Goal: Task Accomplishment & Management: Manage account settings

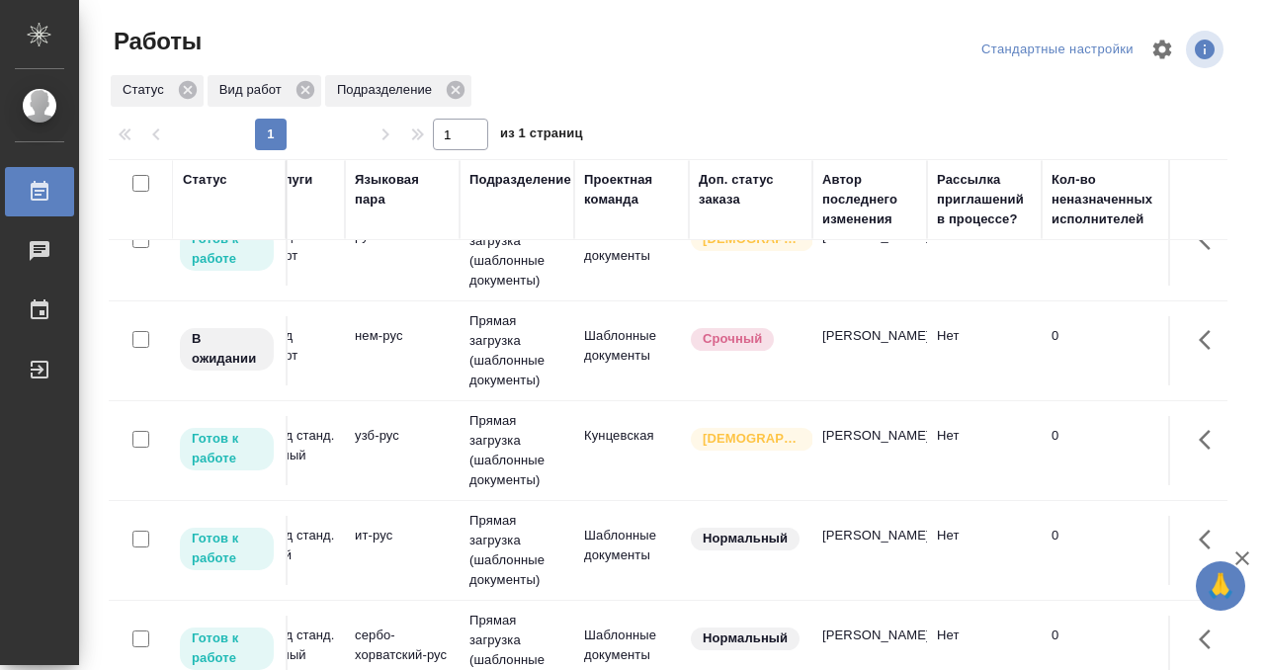
scroll to position [139, 0]
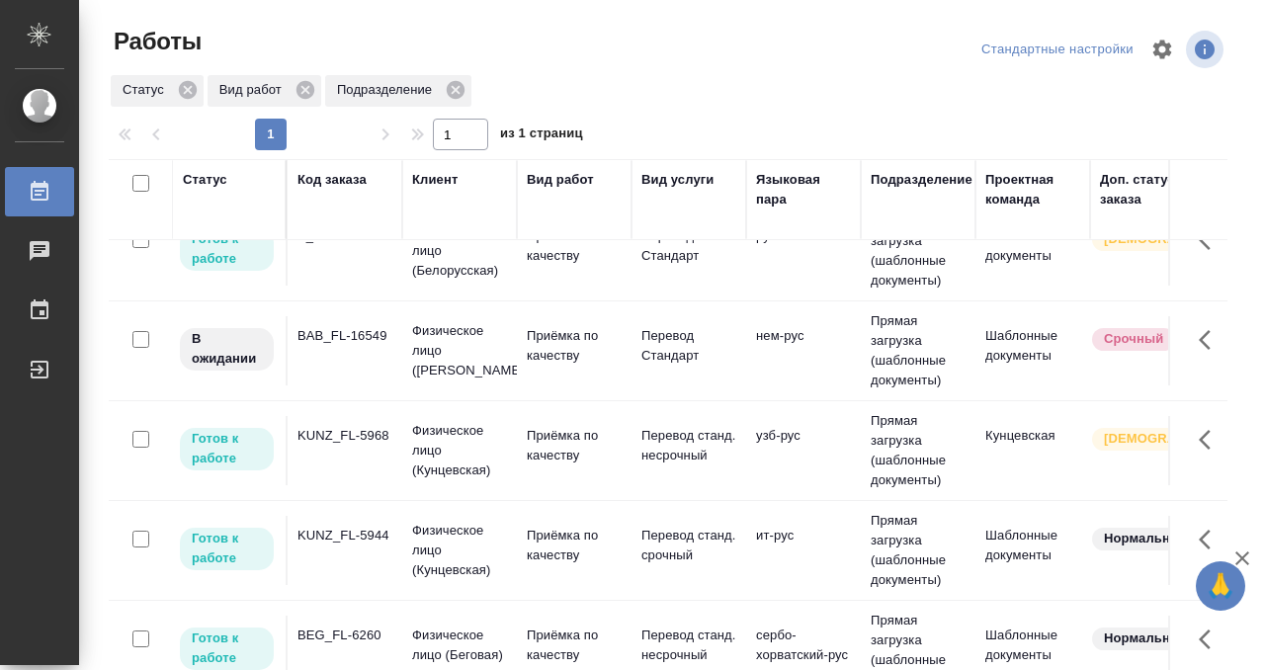
click at [366, 455] on td "KUNZ_FL-5968" at bounding box center [345, 450] width 115 height 69
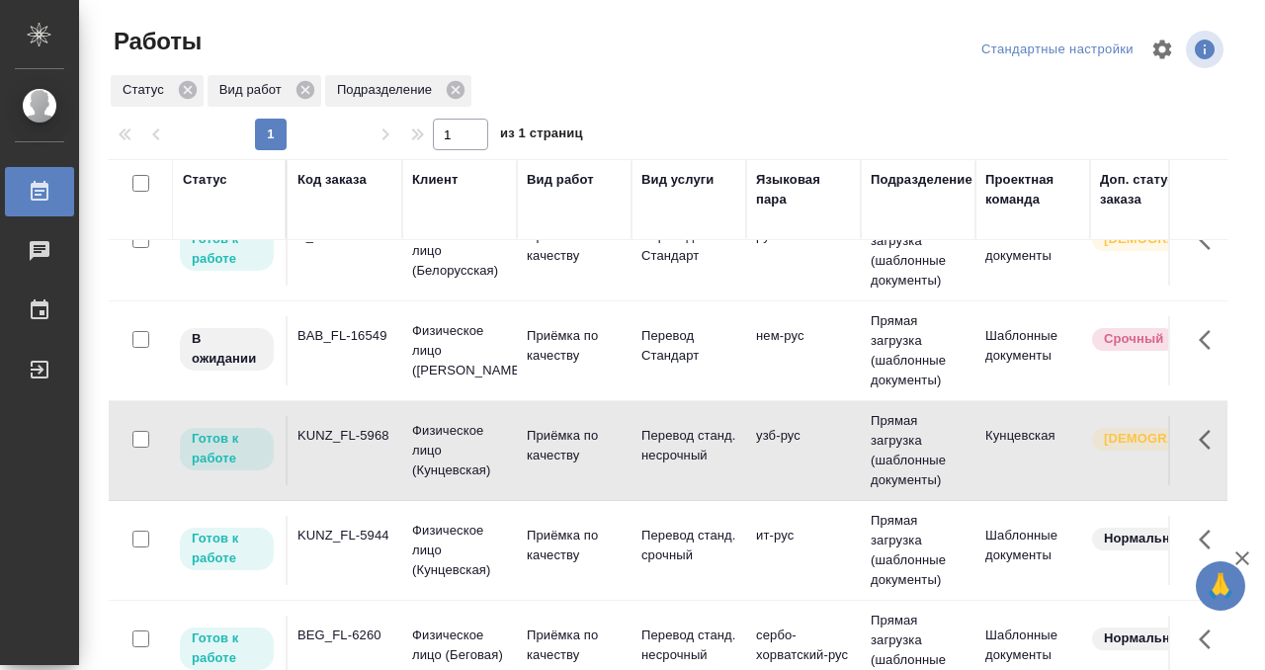
click at [366, 455] on td "KUNZ_FL-5968" at bounding box center [345, 450] width 115 height 69
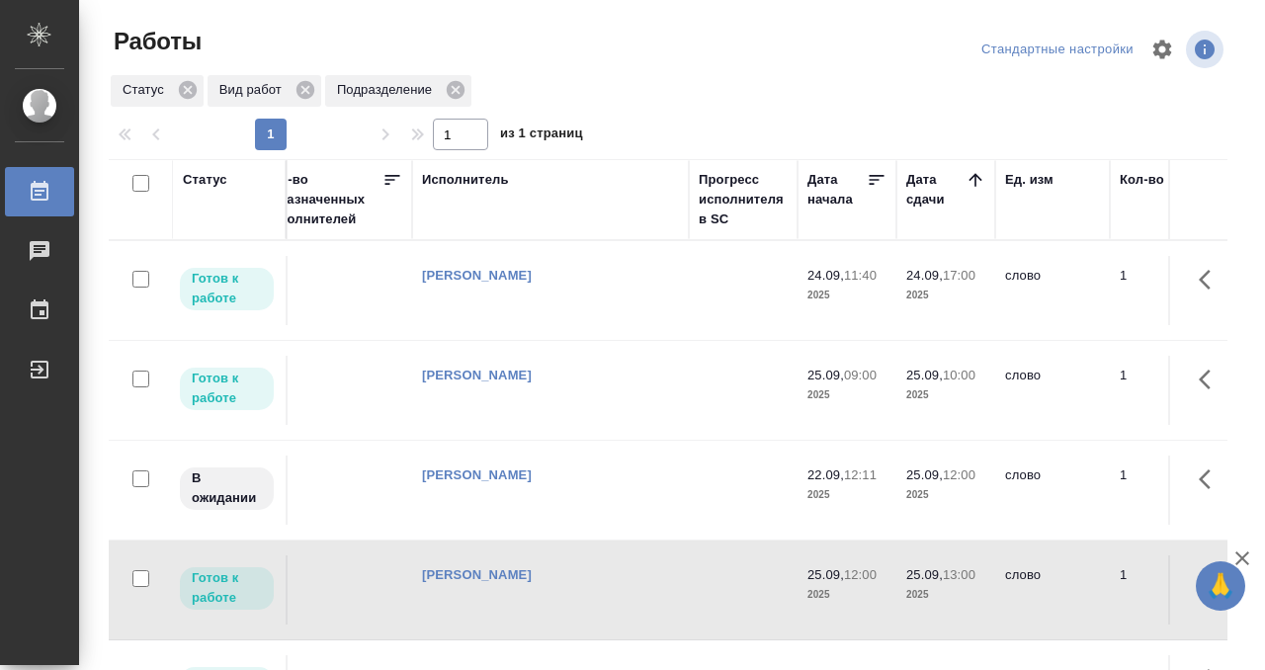
scroll to position [0, 0]
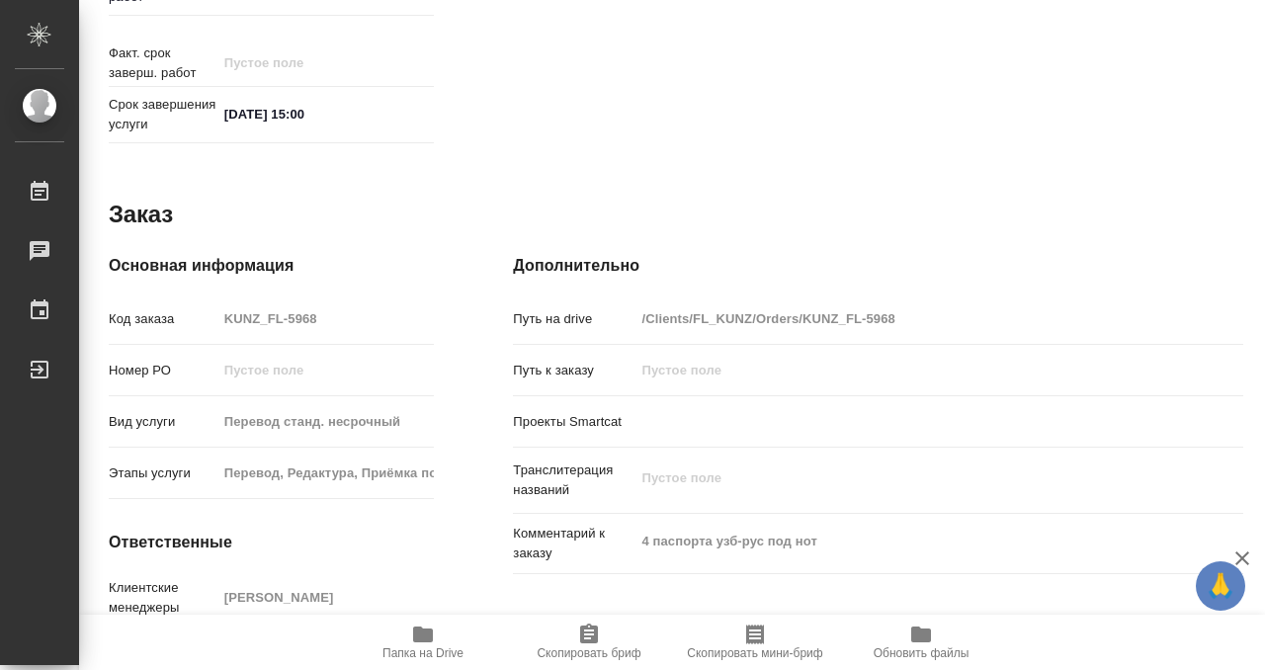
scroll to position [1056, 0]
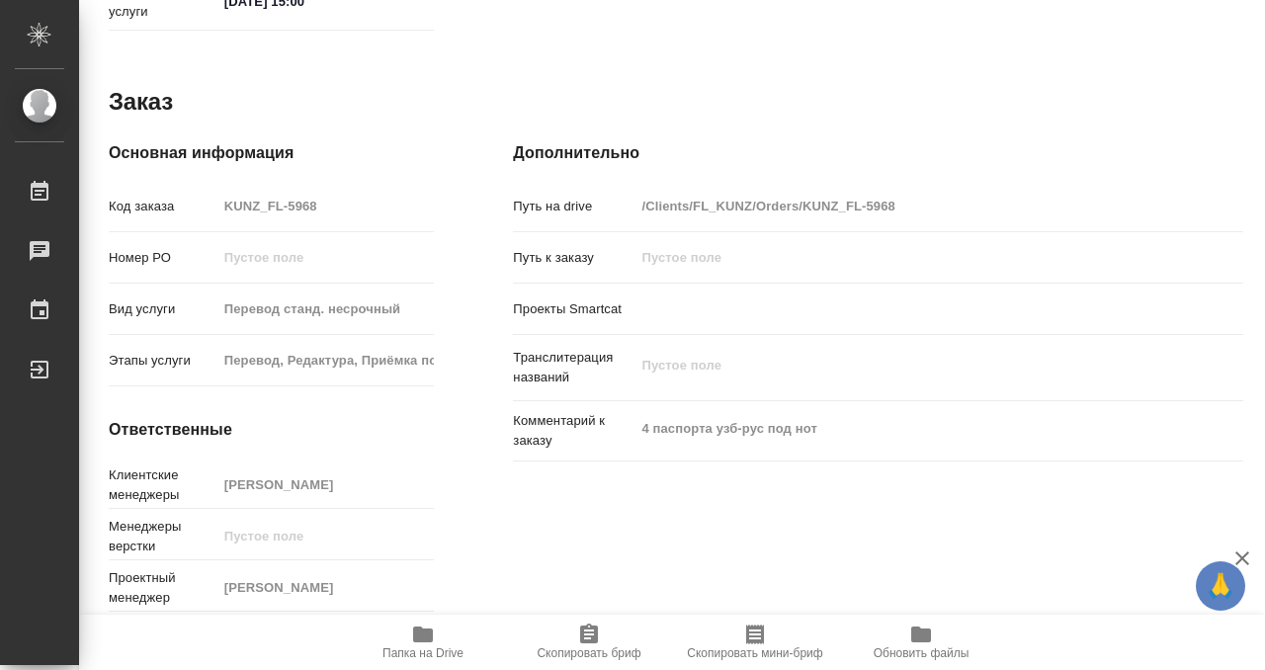
click at [418, 627] on icon "button" at bounding box center [423, 635] width 20 height 16
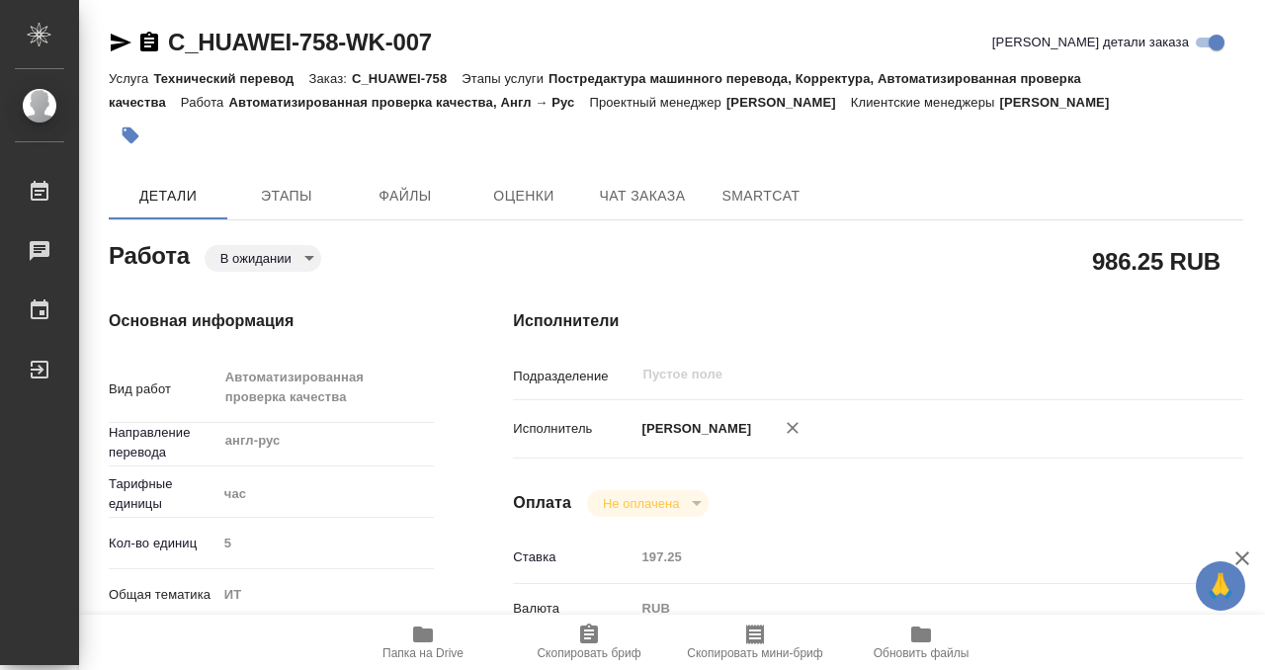
type textarea "x"
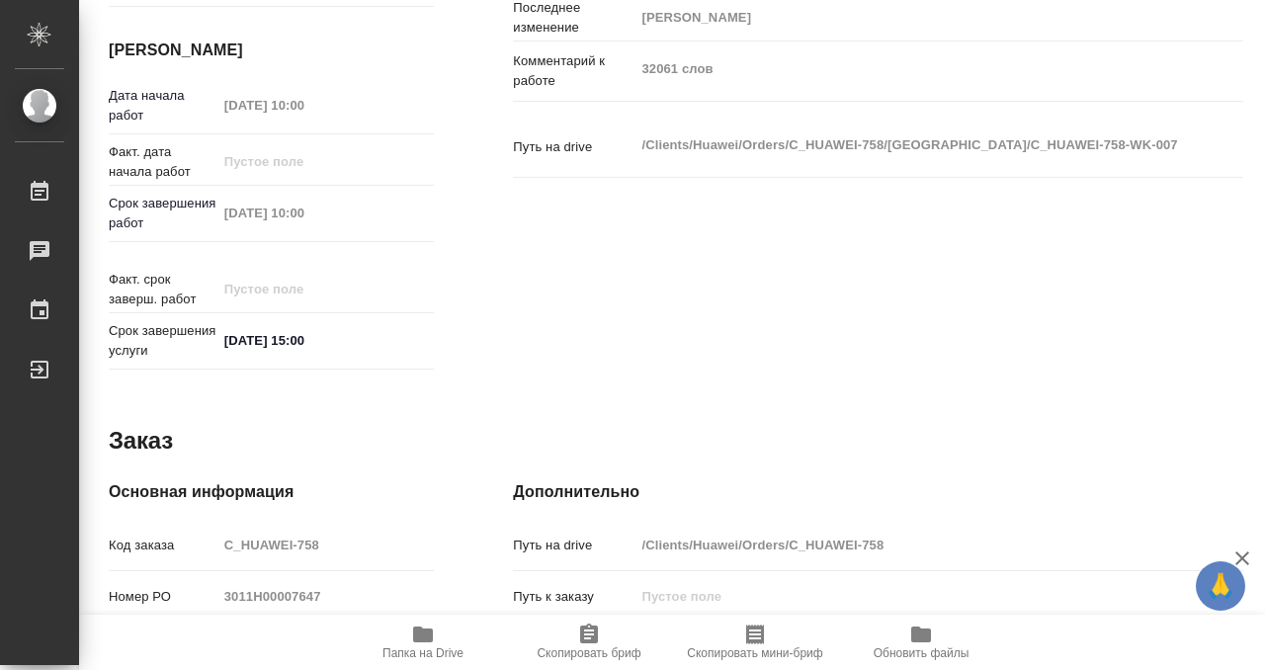
type textarea "x"
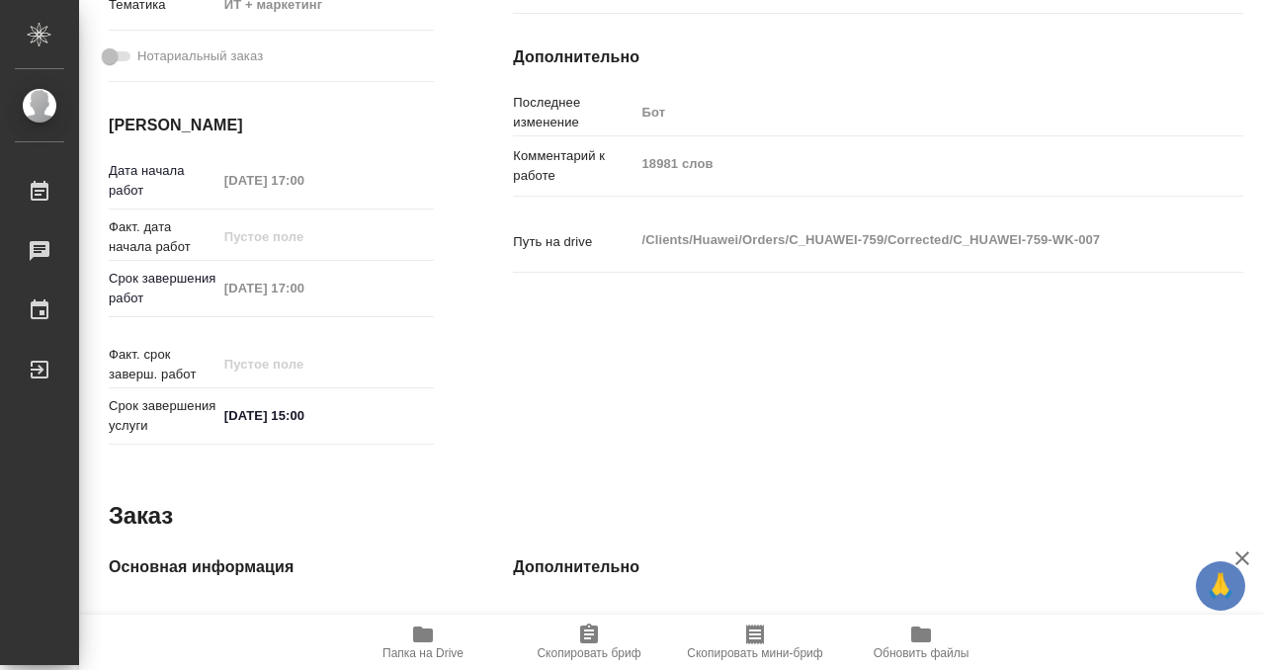
scroll to position [643, 0]
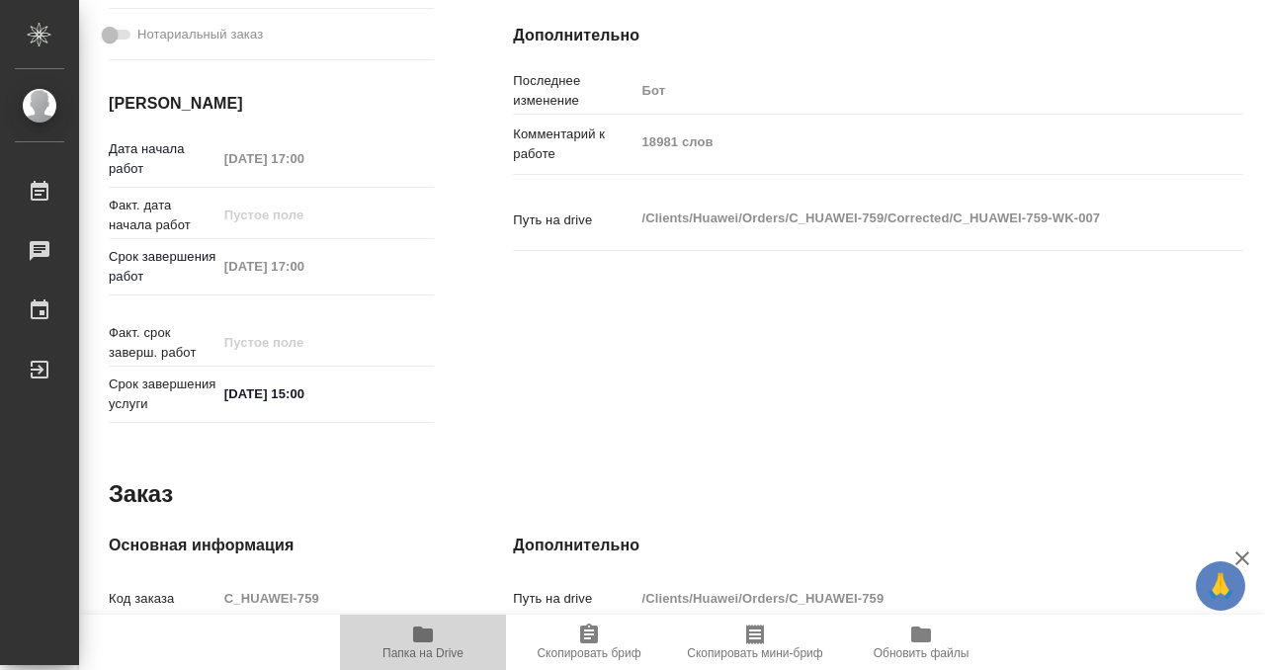
click at [427, 639] on icon "button" at bounding box center [423, 635] width 20 height 16
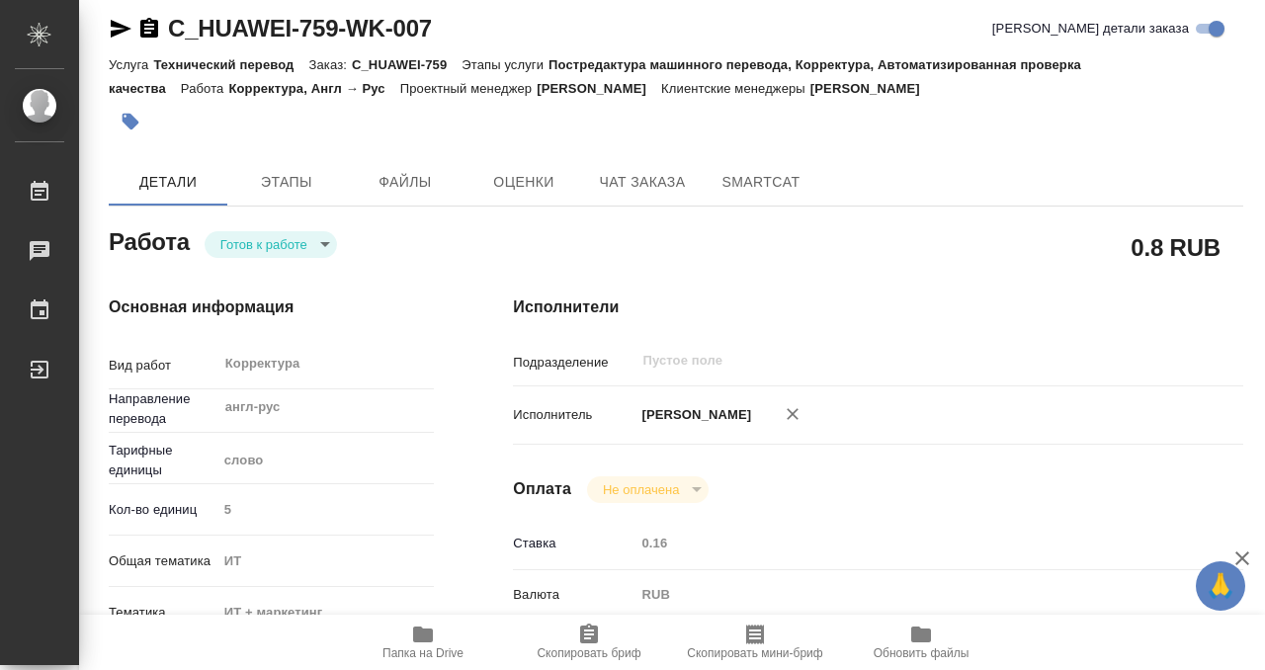
scroll to position [0, 0]
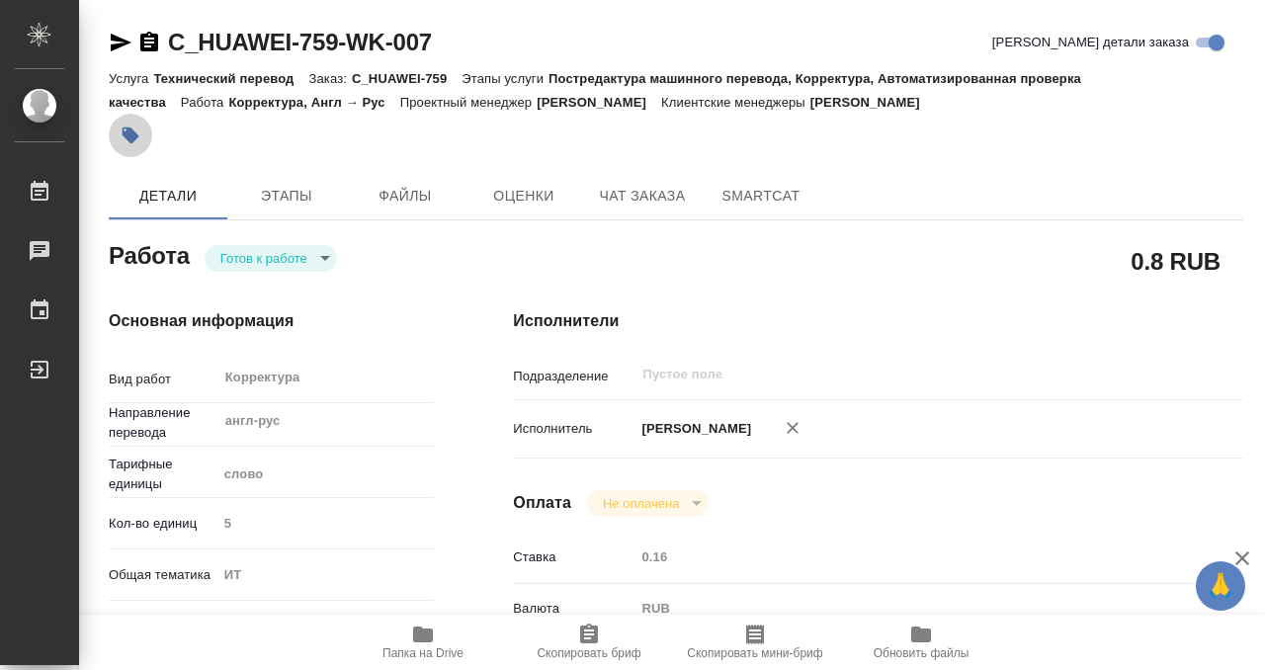
click at [141, 127] on button "button" at bounding box center [130, 135] width 43 height 43
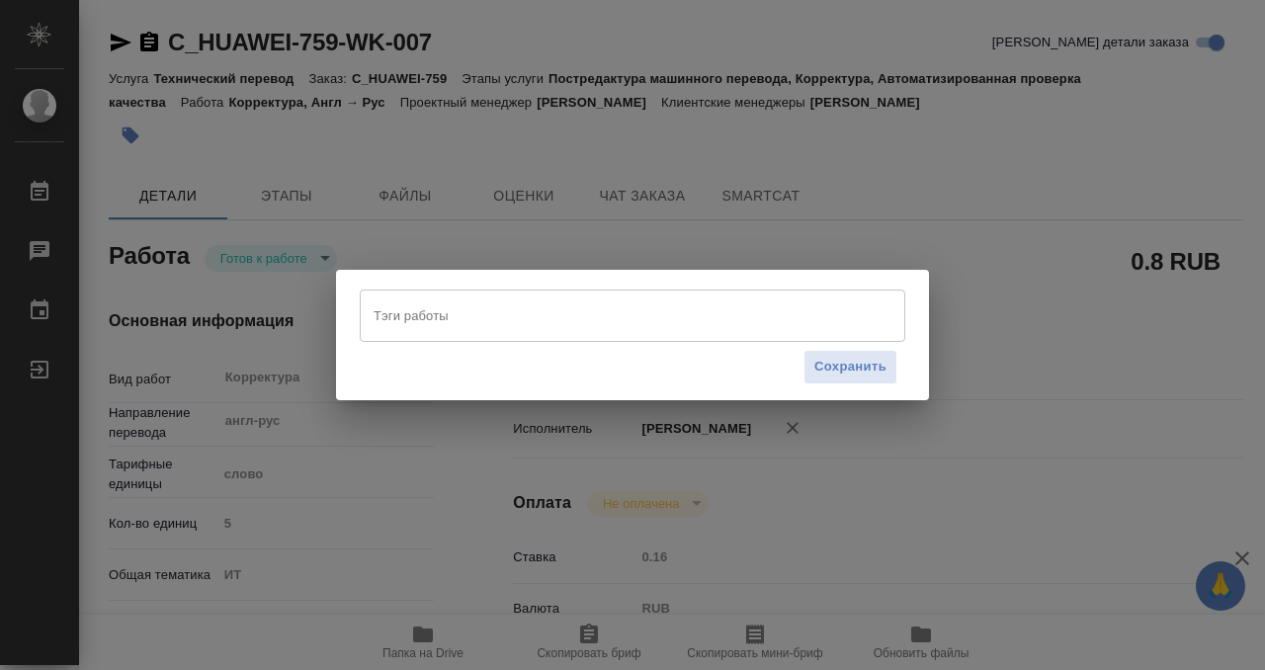
click at [441, 318] on input "Тэги работы" at bounding box center [614, 316] width 490 height 34
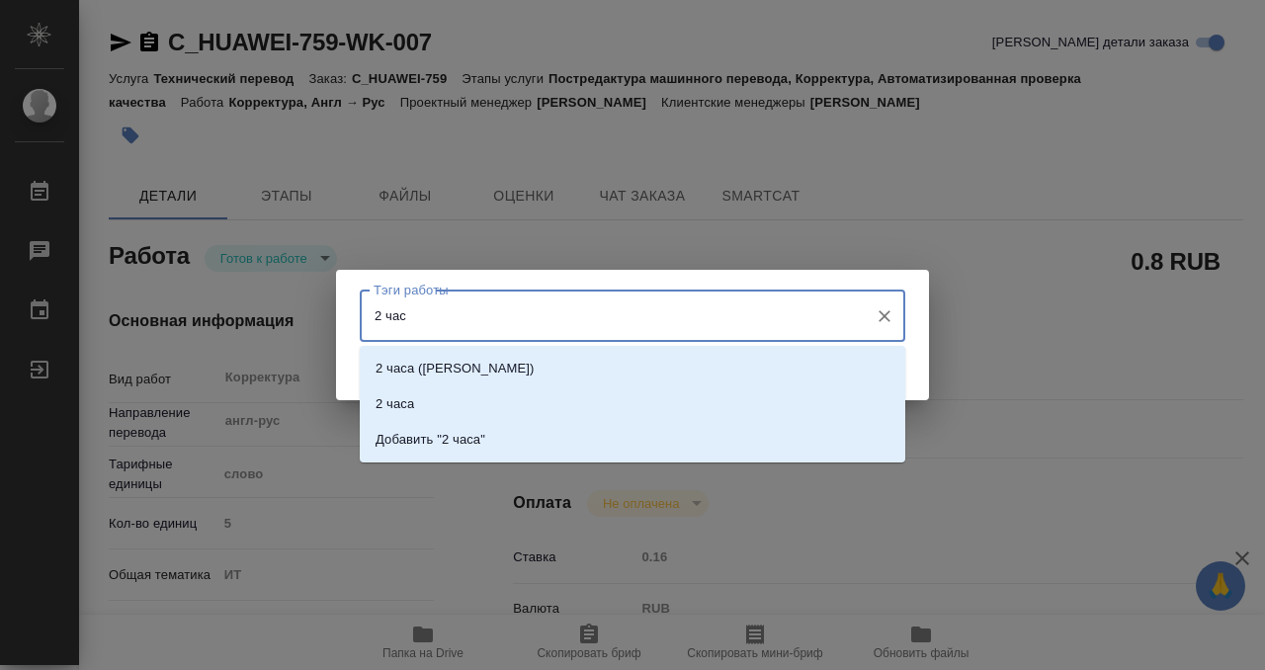
type input "2 часа"
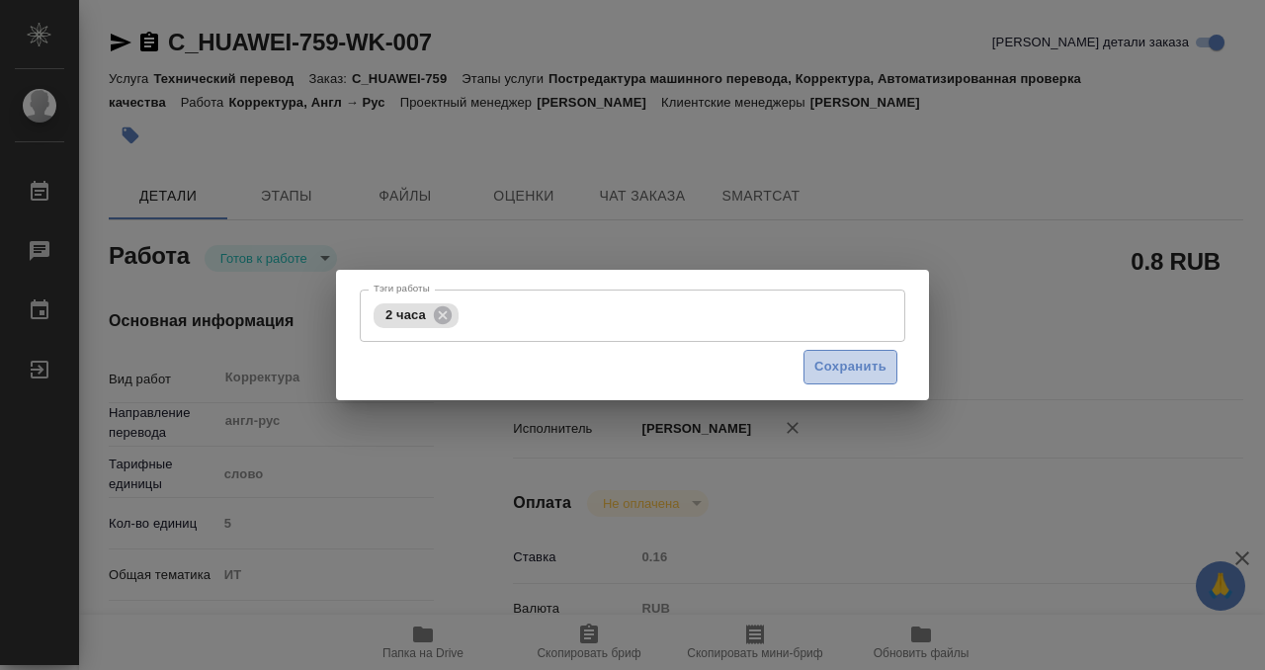
click at [867, 368] on span "Сохранить" at bounding box center [850, 367] width 72 height 23
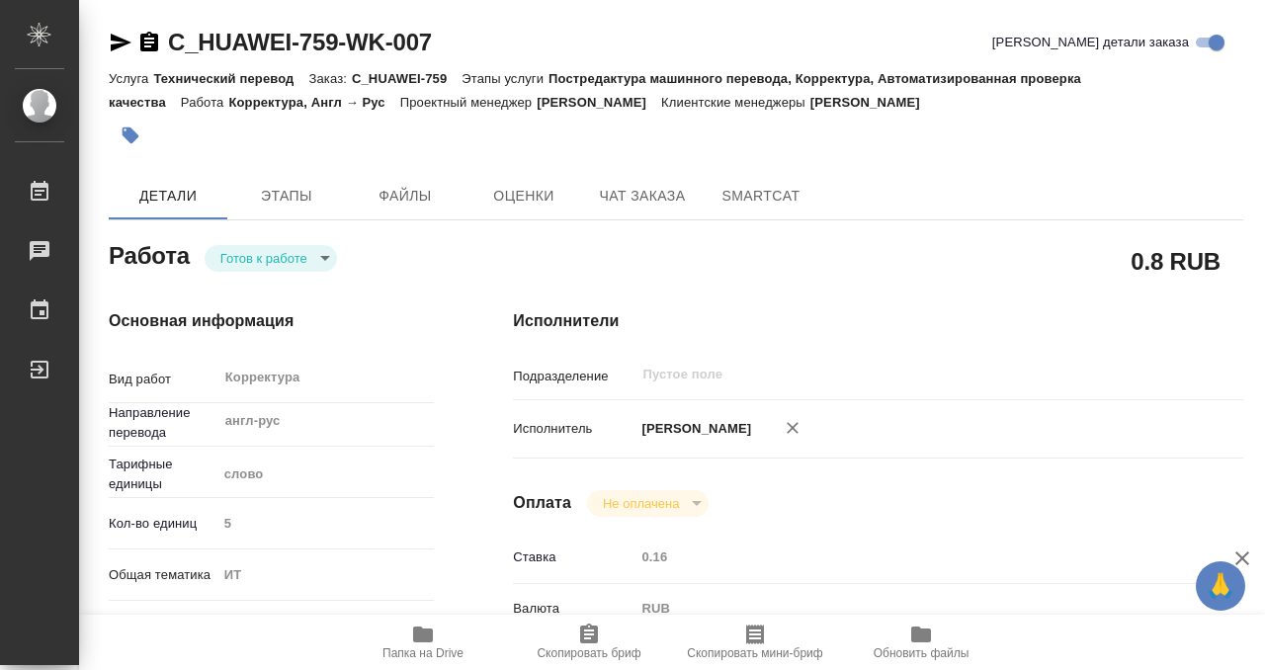
type input "readyForWork"
type input "англ-рус"
type input "5a8b1489cc6b4906c91bfd90"
type input "5"
type input "it"
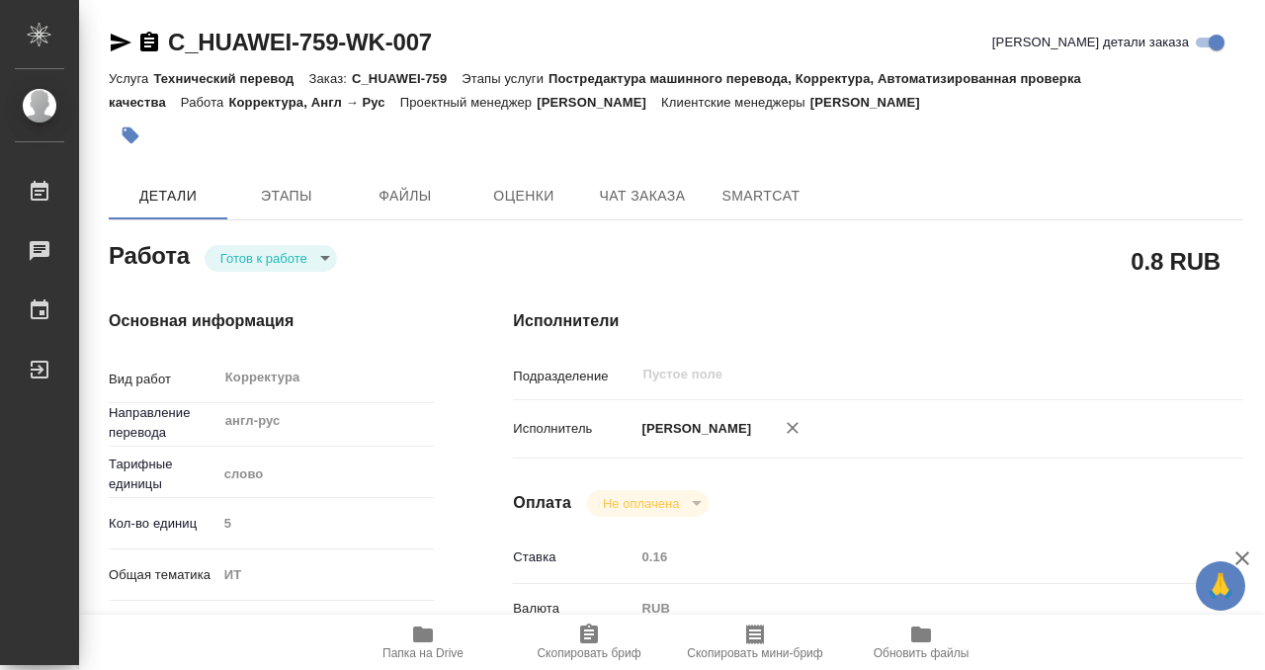
type input "5a8b8b956a9677013d343e51"
type input "01.10.2025 17:00"
type input "02.10.2025 17:00"
type input "06.10.2025 15:00"
type input "notPayed"
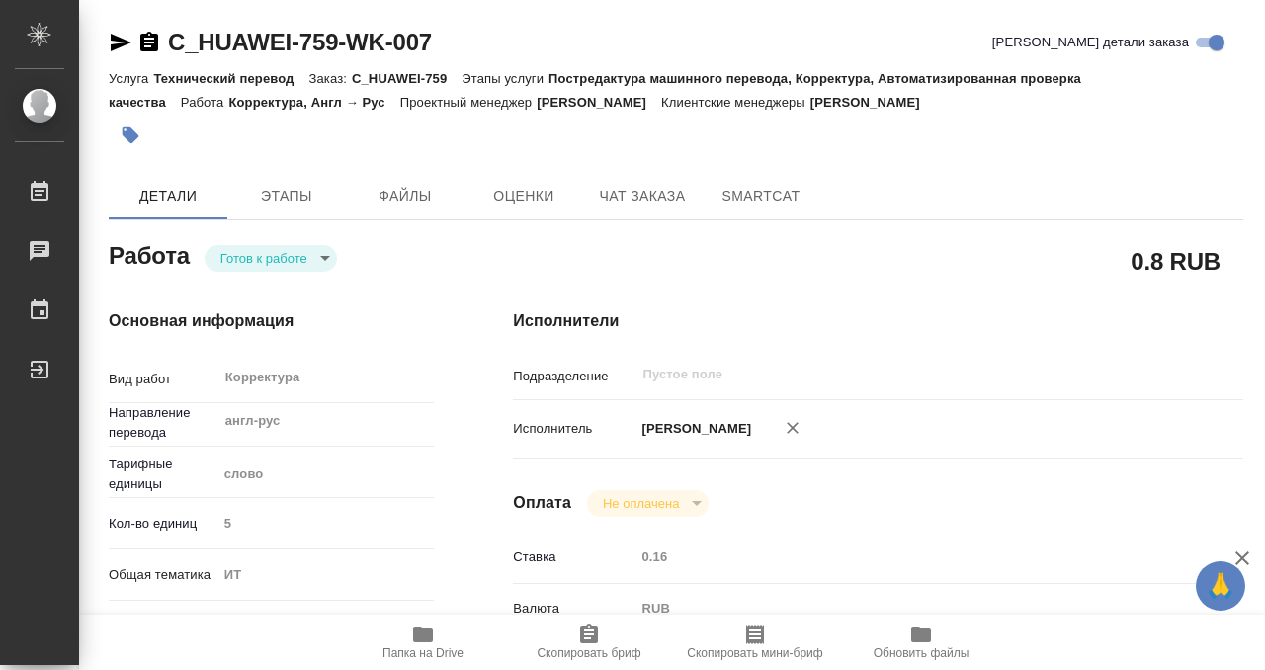
type input "0.16"
type input "RUB"
type input "Бот"
type input "C_HUAWEI-759"
type input "3011H00007681"
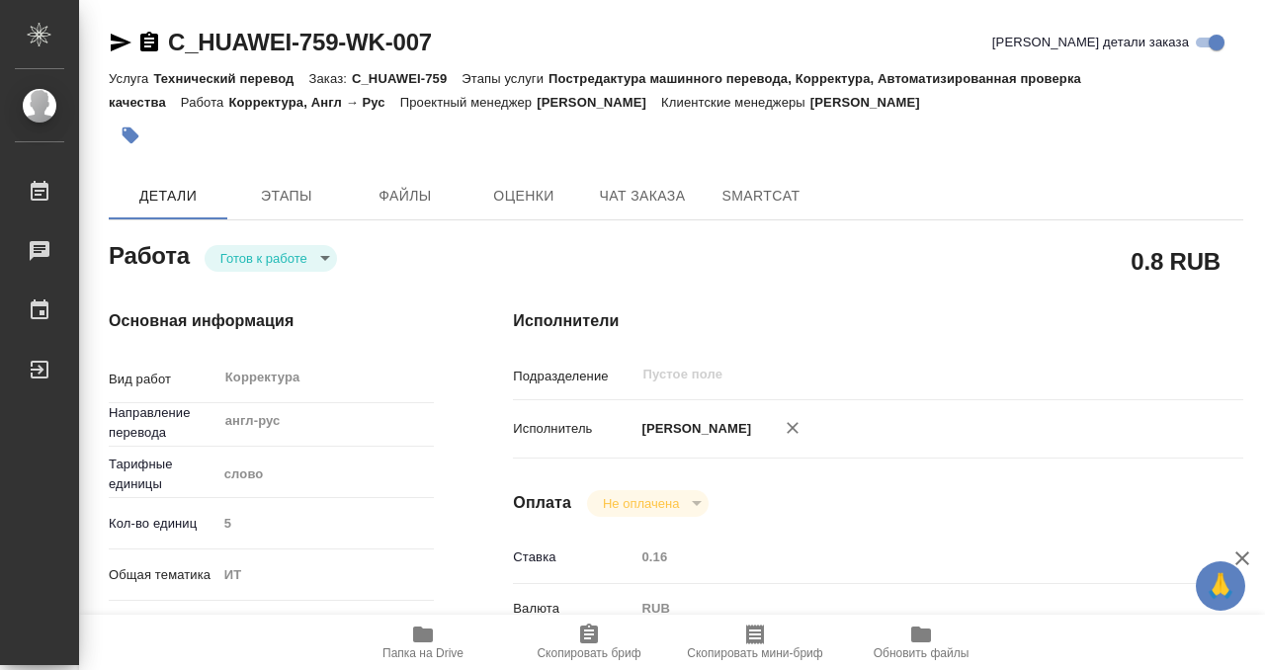
type input "Технический перевод"
type input "Постредактура машинного перевода, Корректура, Автоматизированная проверка качес…"
type input "[PERSON_NAME]"
type input "/Clients/Huawei/Orders/C_HUAWEI-759"
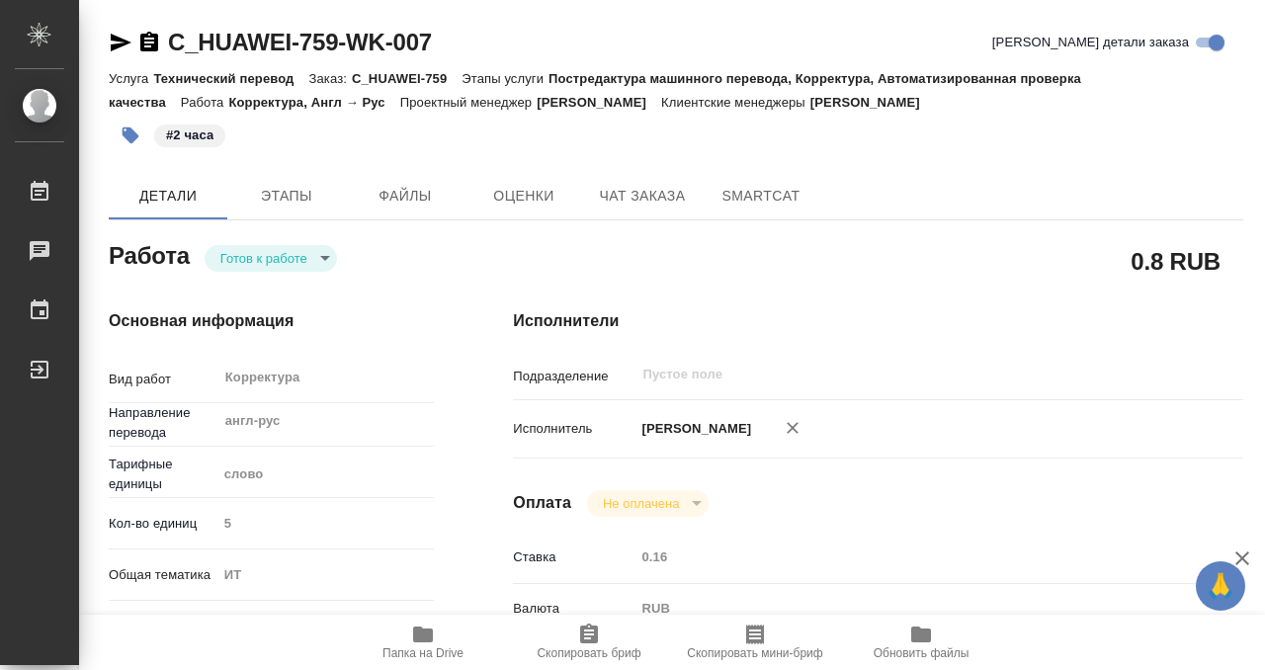
click at [304, 248] on body "🙏 .cls-1 fill:#fff; AWATERA Kobzeva Elizaveta Работы 0 Чаты График Выйти C_HUAW…" at bounding box center [632, 335] width 1265 height 670
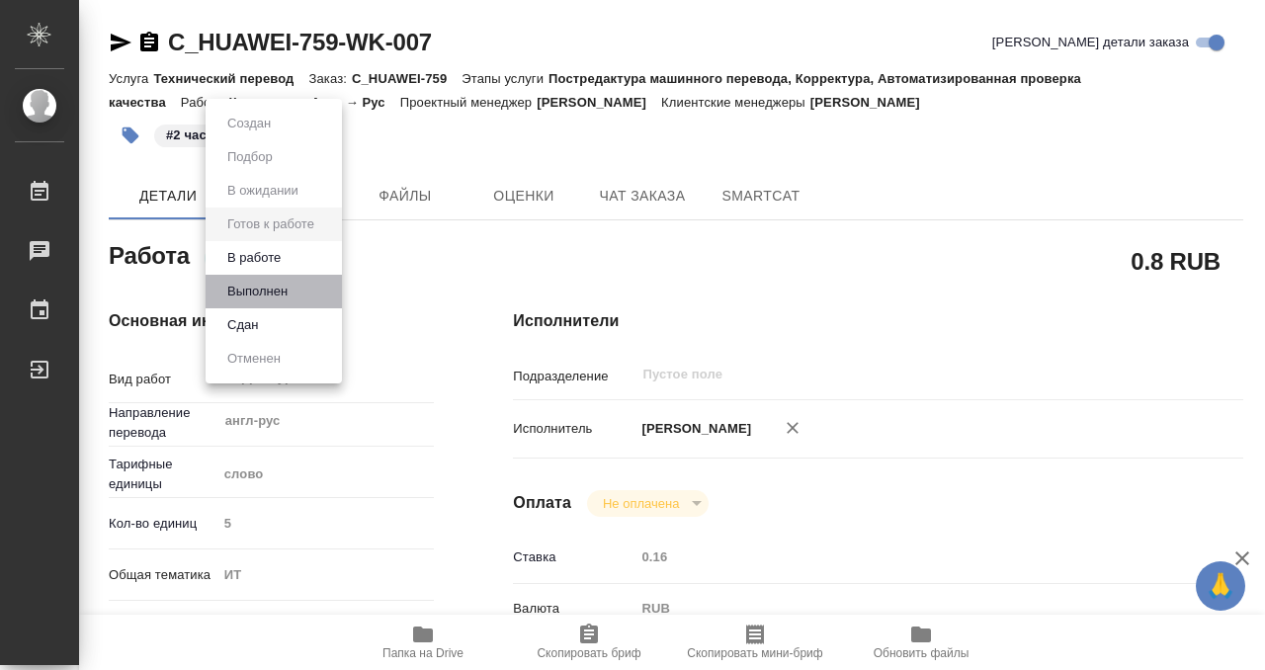
click at [299, 289] on li "Выполнен" at bounding box center [274, 292] width 136 height 34
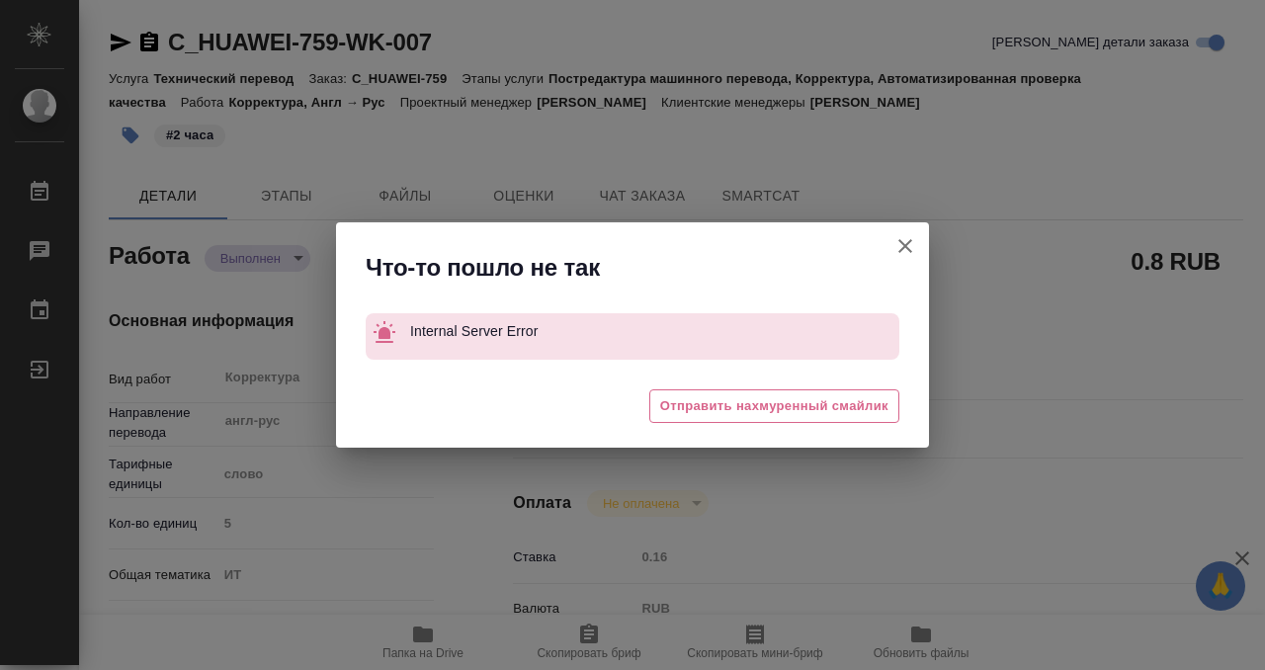
type textarea "x"
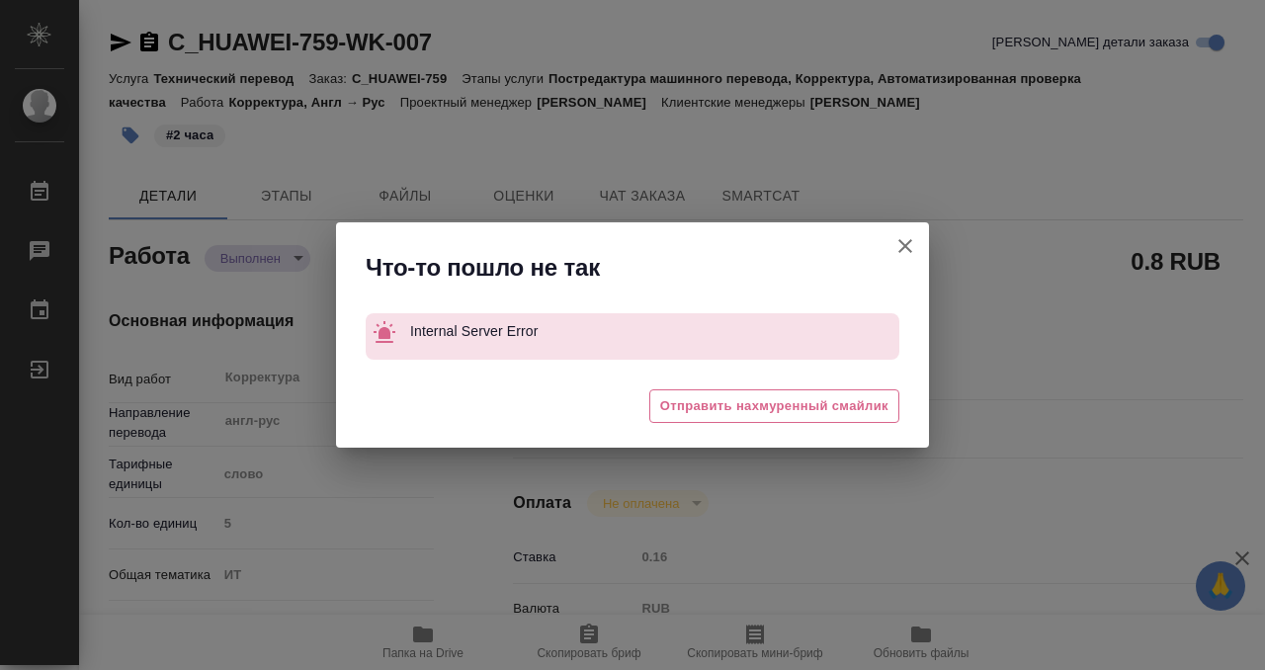
click at [902, 244] on icon "button" at bounding box center [905, 246] width 14 height 14
type textarea "x"
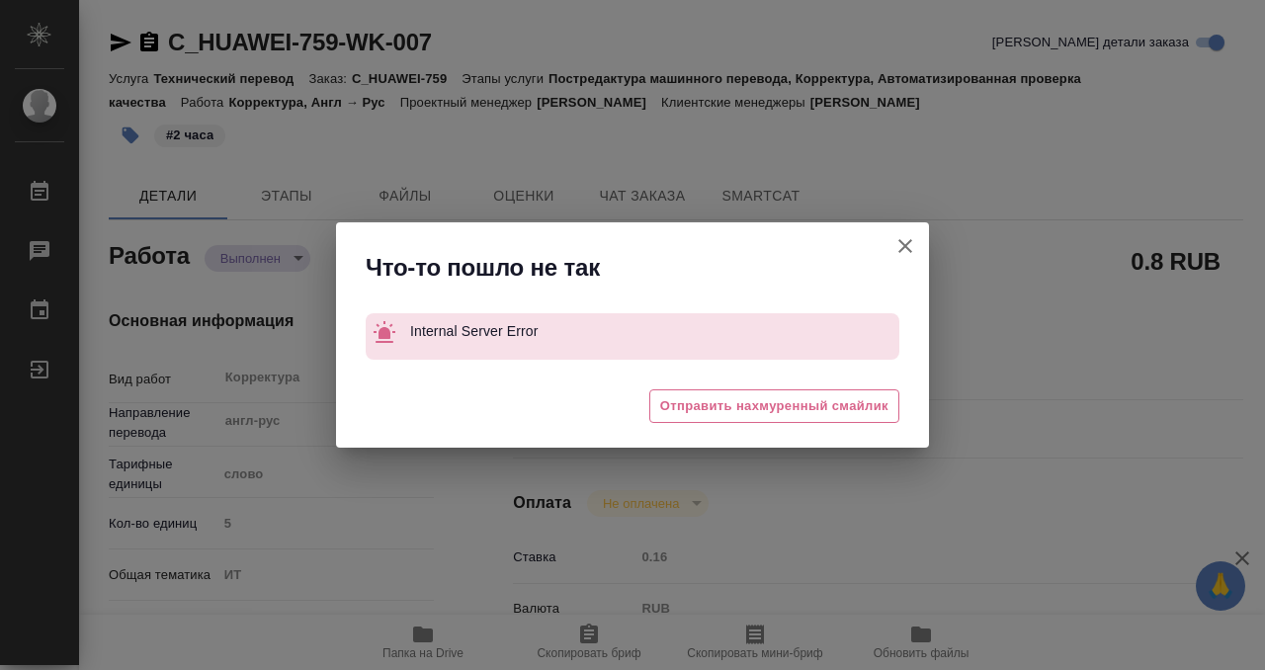
type textarea "x"
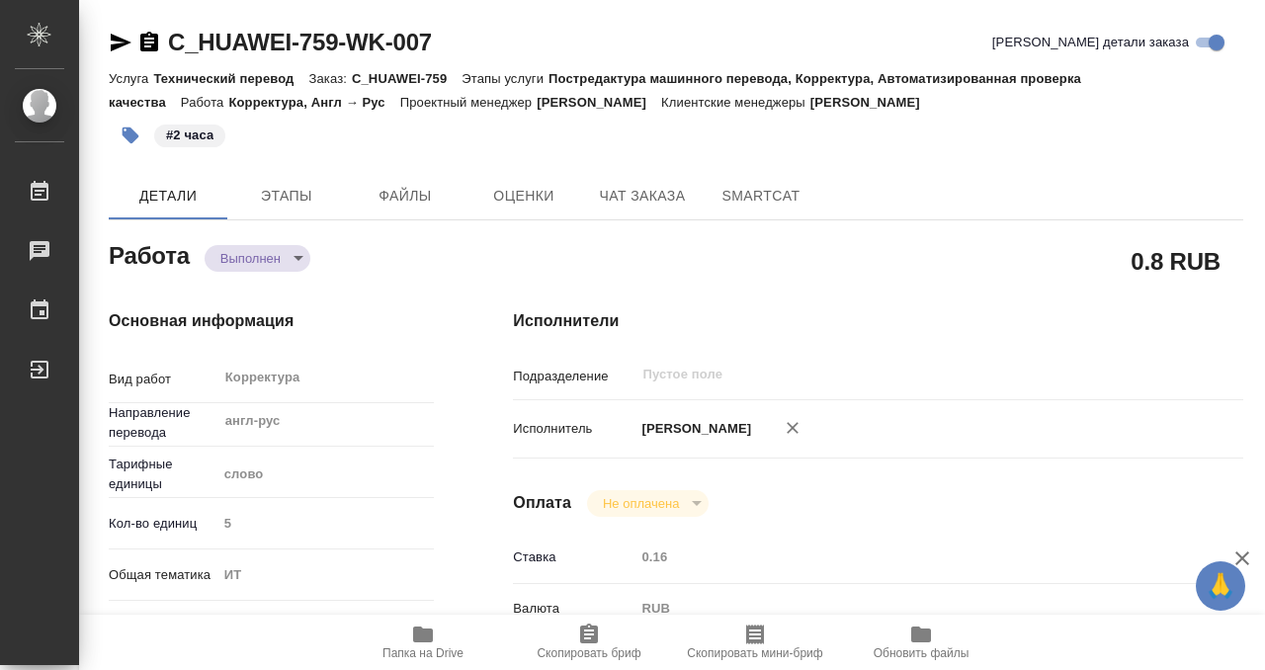
click at [145, 41] on icon "button" at bounding box center [149, 42] width 18 height 20
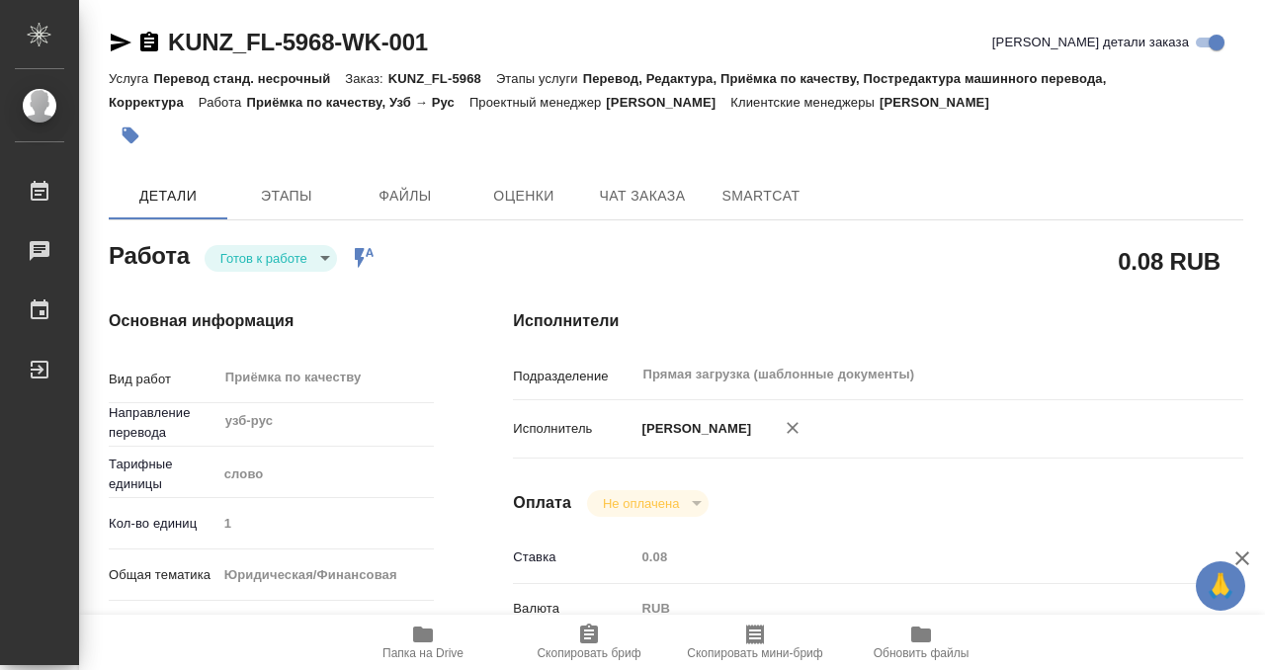
click at [133, 126] on icon "button" at bounding box center [131, 136] width 20 height 20
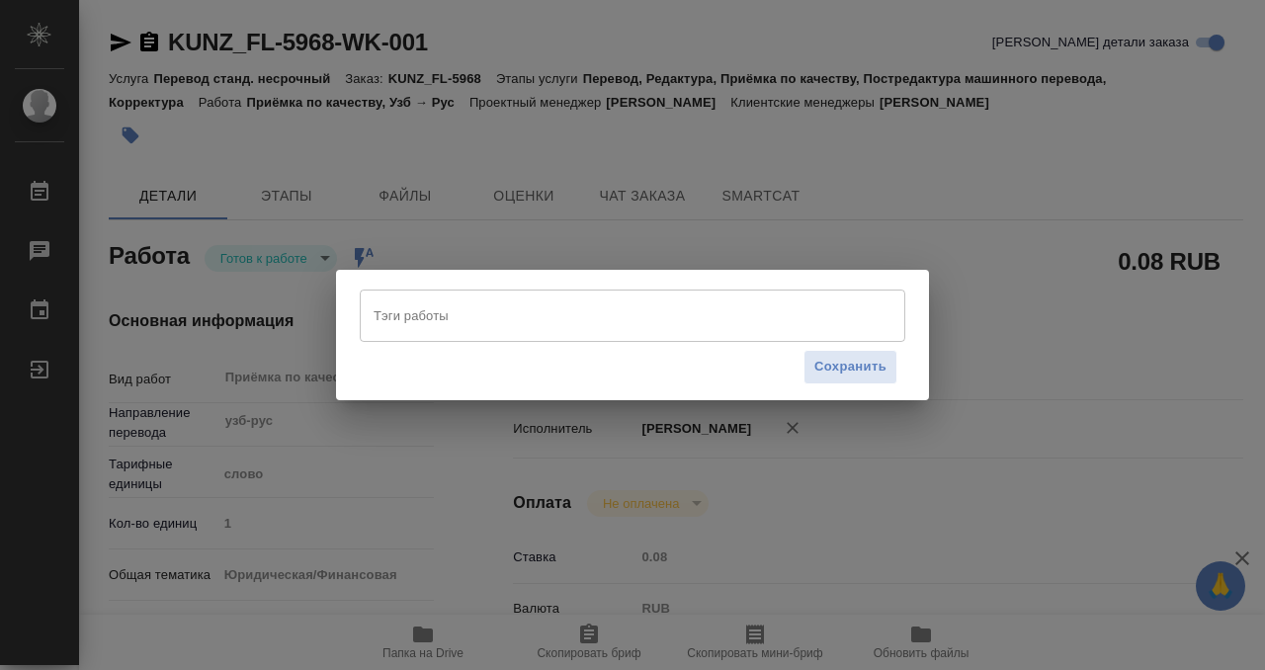
click at [499, 319] on input "Тэги работы" at bounding box center [614, 316] width 490 height 34
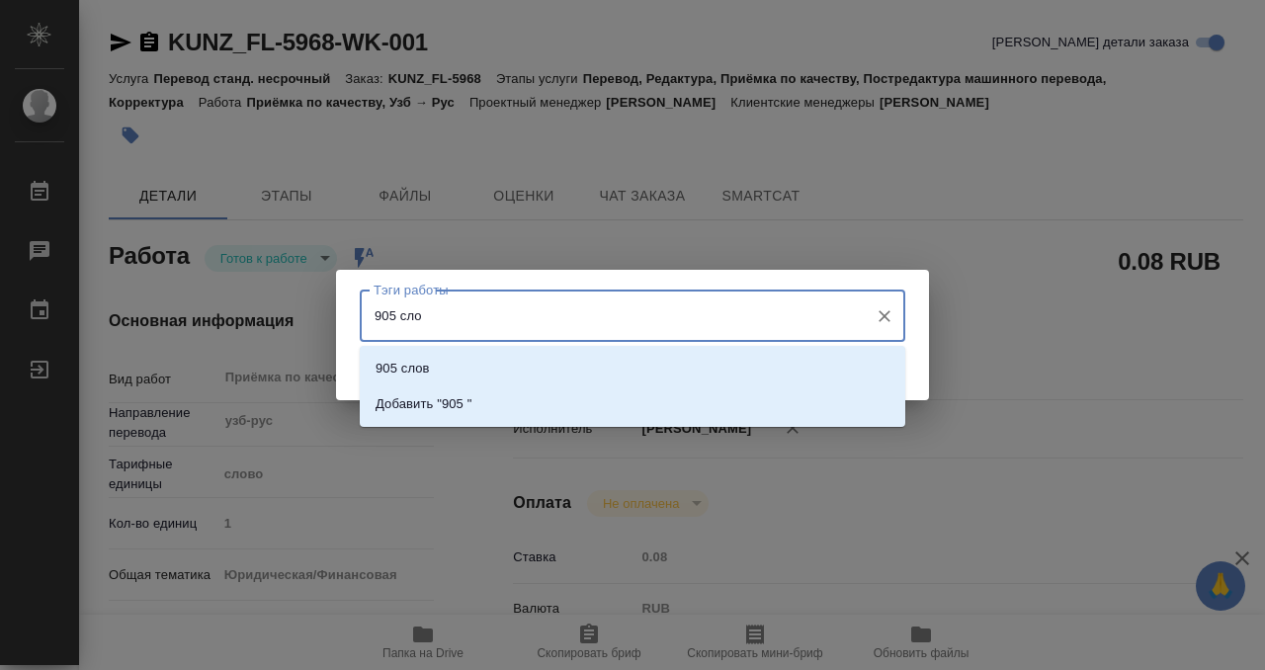
type input "905 слов"
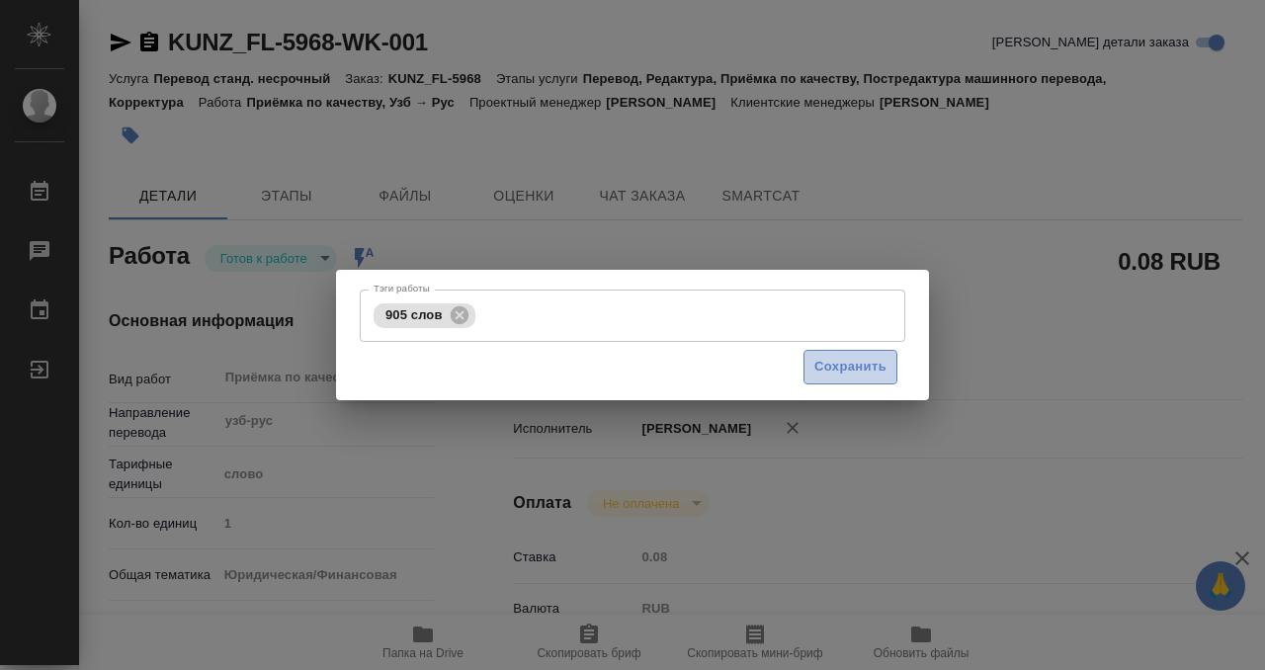
click at [816, 373] on span "Сохранить" at bounding box center [850, 367] width 72 height 23
type input "readyForWork"
type input "узб-рус"
type input "5a8b1489cc6b4906c91bfd90"
type input "1"
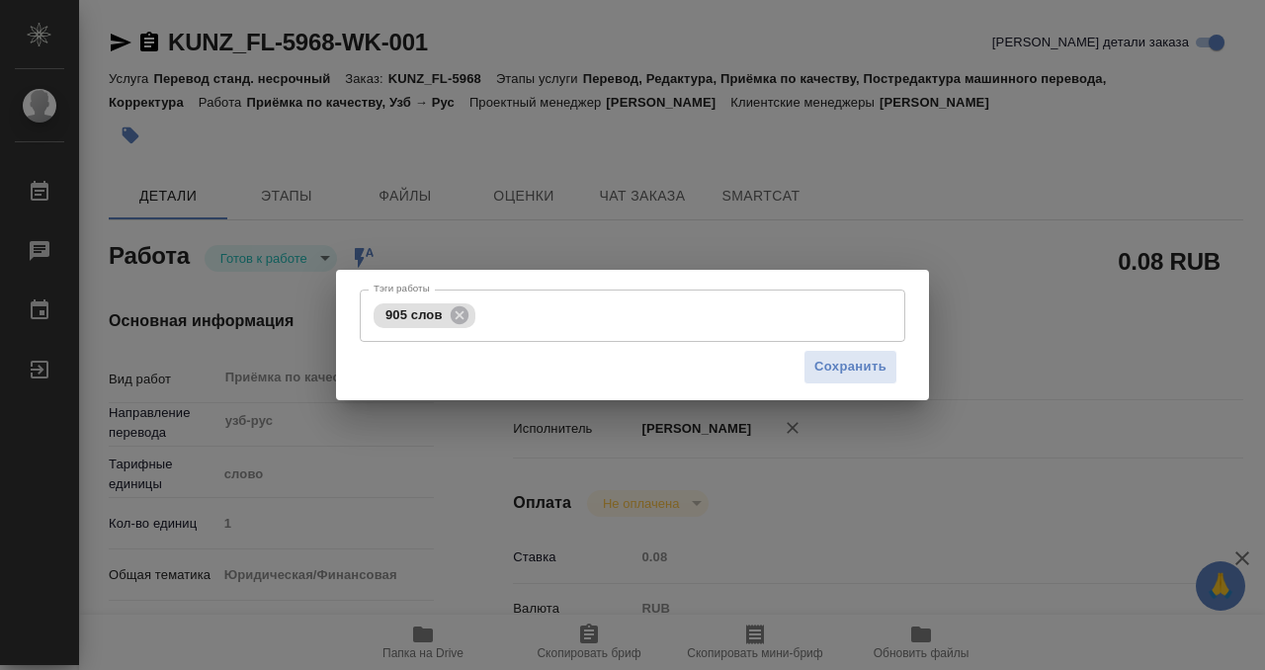
type input "yr-fn"
type input "5a8b8b956a9677013d343cfe"
checkbox input "true"
type input "25.09.2025 12:00"
type input "25.09.2025 13:00"
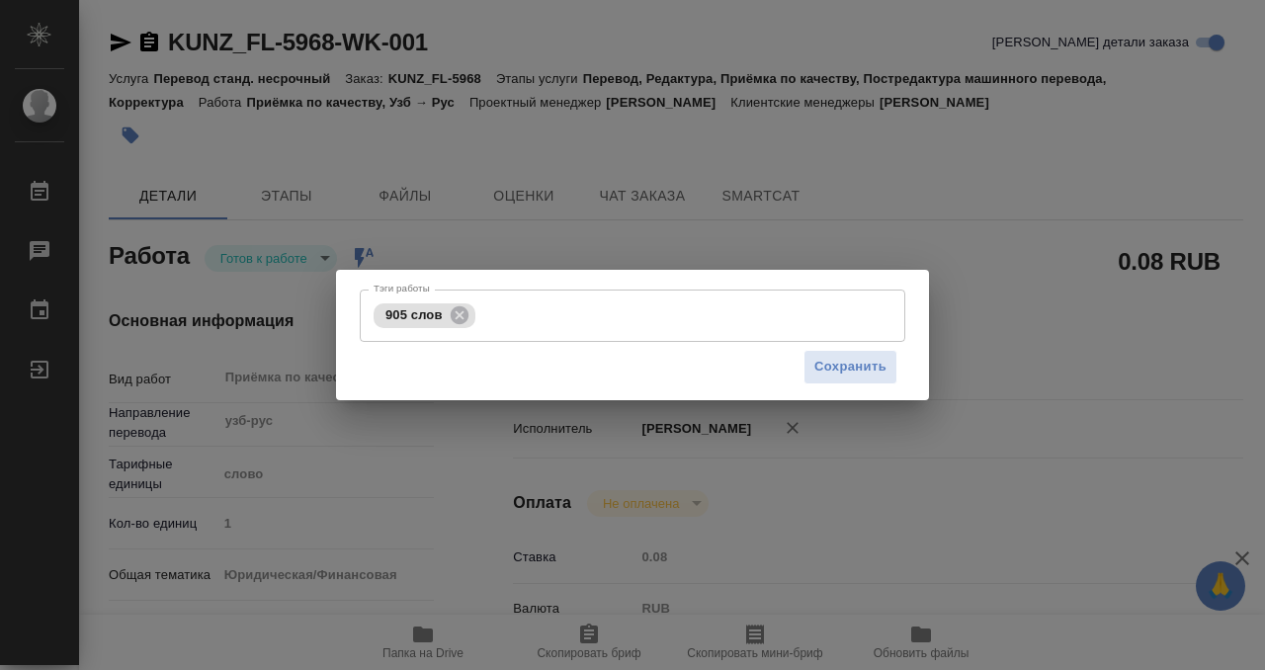
type input "25.09.2025 15:00"
type input "Прямая загрузка (шаблонные документы)"
type input "notPayed"
type input "0.08"
type input "RUB"
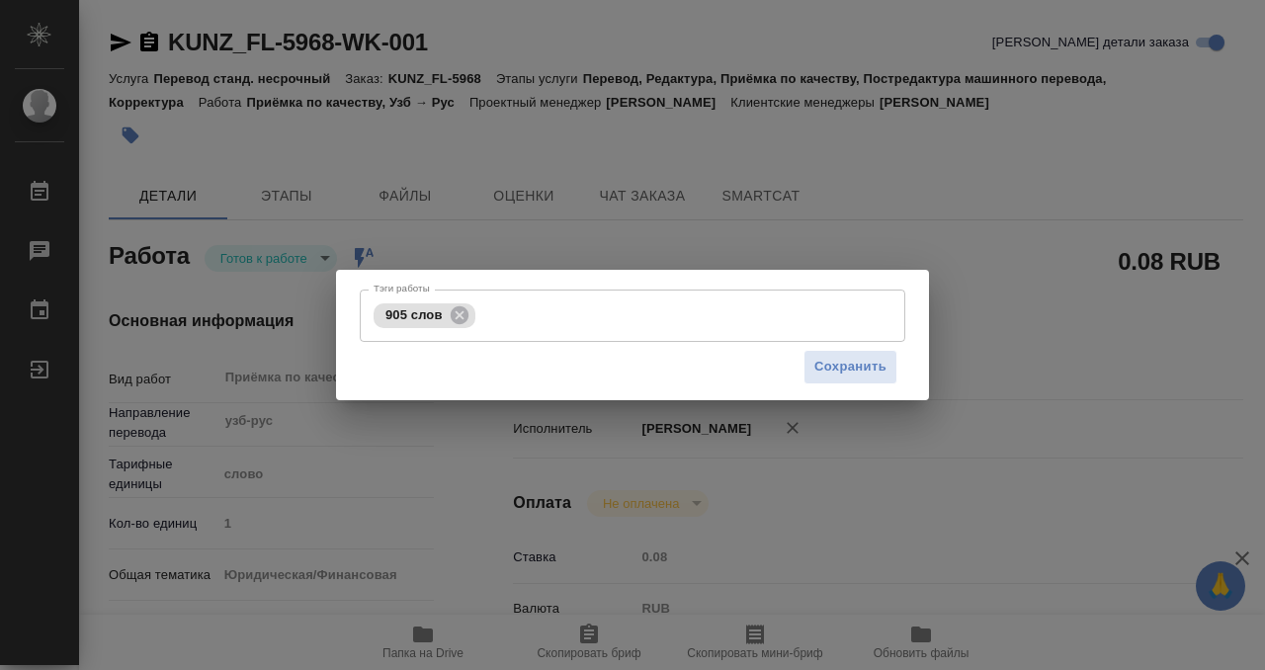
type input "[PERSON_NAME]"
type input "KUNZ_FL-5968"
type input "Перевод станд. несрочный"
type input "Перевод, Редактура, Приёмка по качеству, Постредактура машинного перевода, Корр…"
type input "Зотова Екатерина"
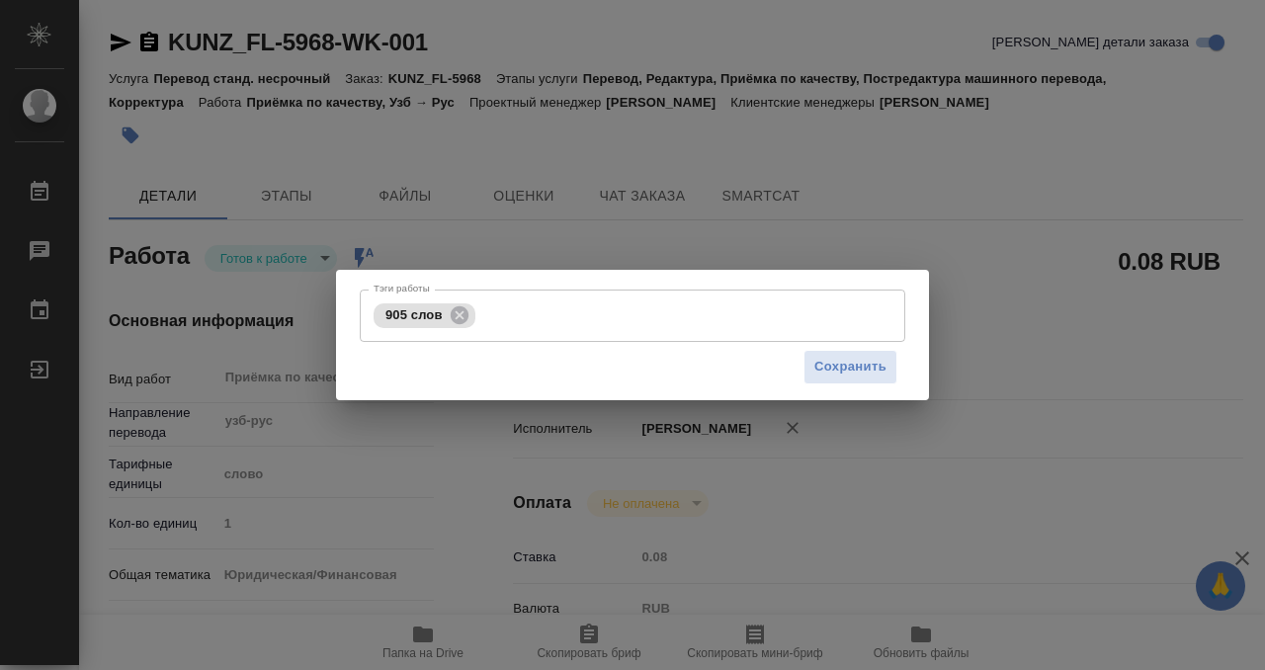
type input "/Clients/FL_KUNZ/Orders/KUNZ_FL-5968"
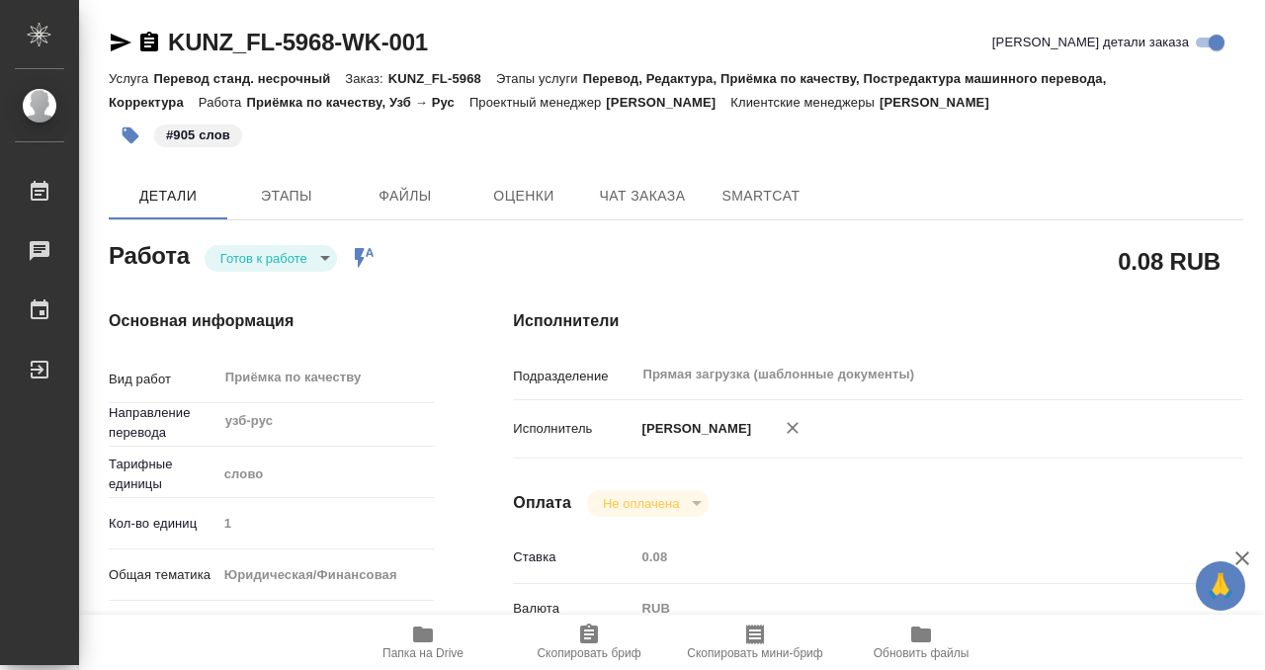
click at [273, 270] on body "🙏 .cls-1 fill:#fff; AWATERA Kobzeva Elizaveta Работы 0 Чаты График Выйти KUNZ_F…" at bounding box center [632, 335] width 1265 height 670
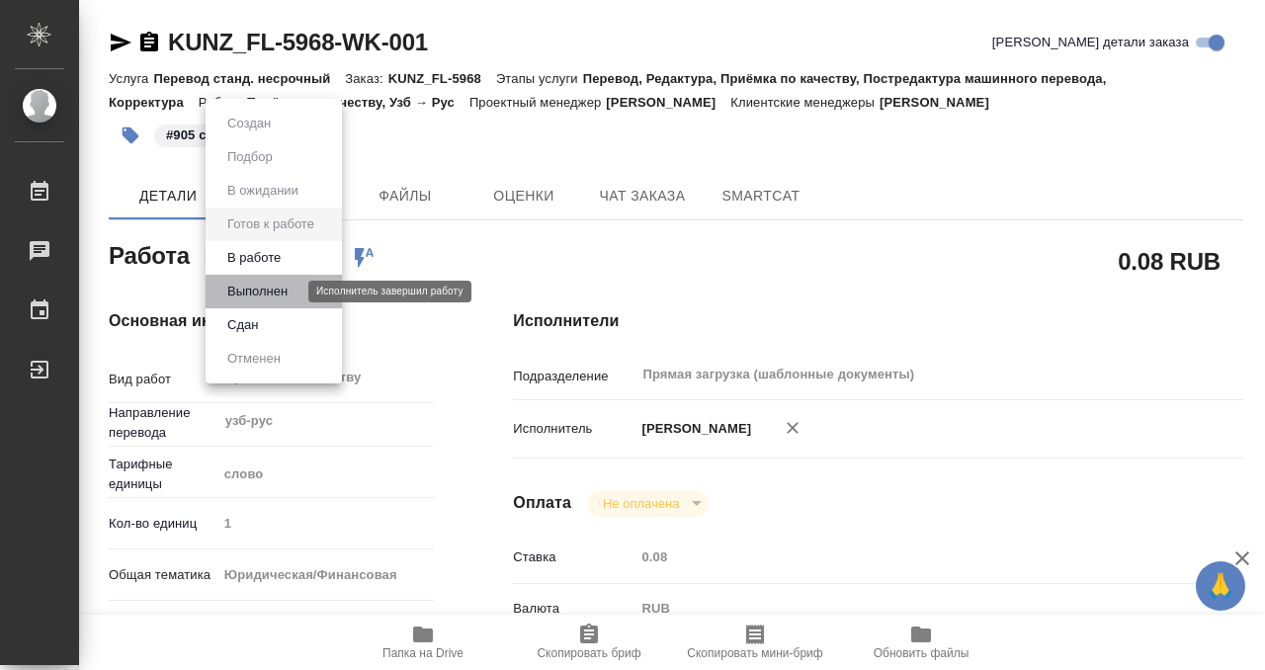
click at [266, 295] on button "Выполнен" at bounding box center [257, 292] width 72 height 22
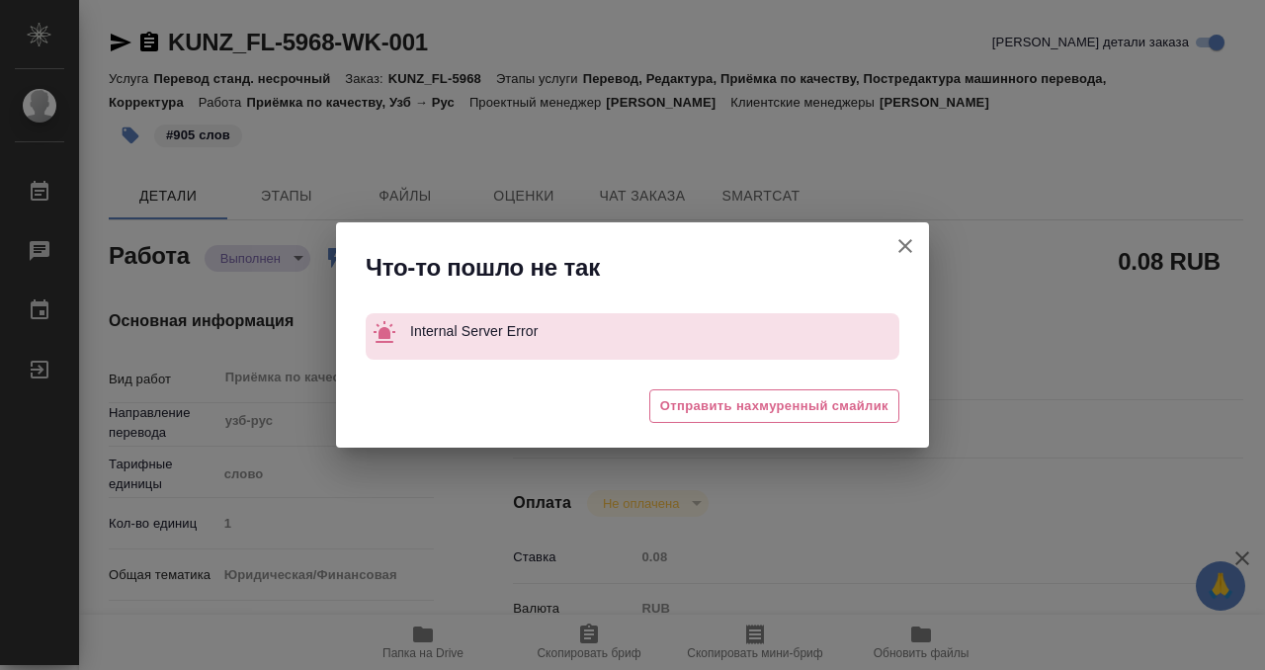
type textarea "x"
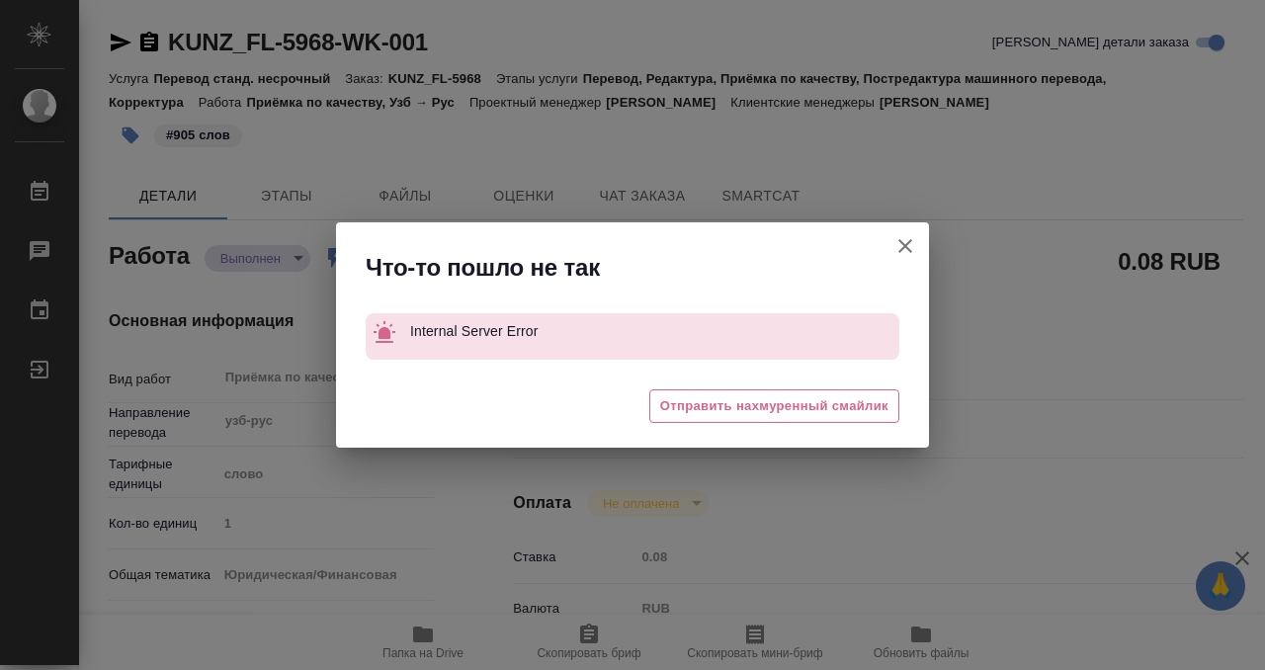
click at [905, 236] on icon "button" at bounding box center [906, 246] width 24 height 24
type textarea "x"
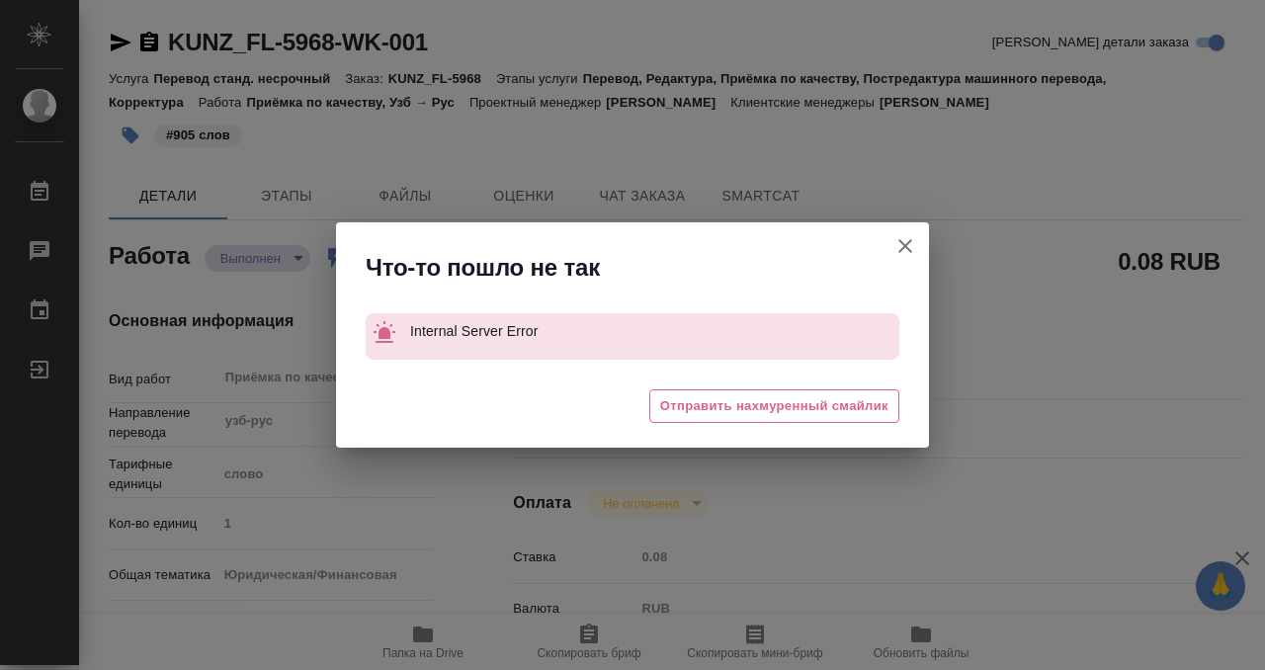
type textarea "x"
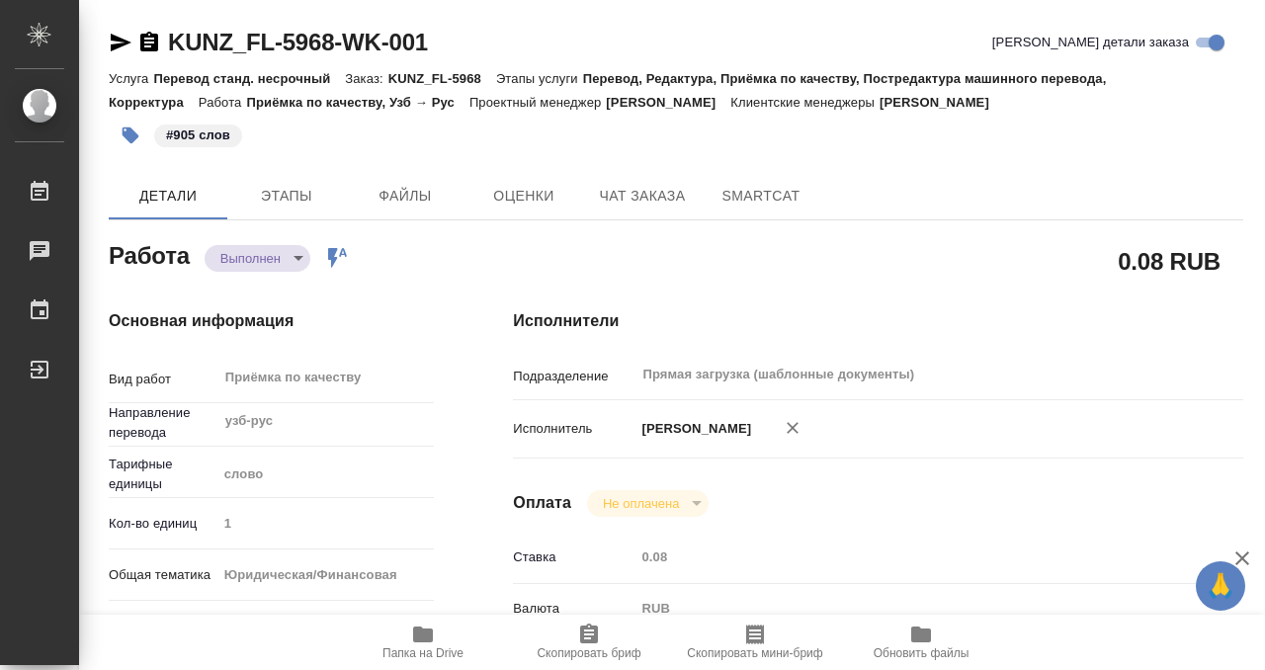
click at [153, 41] on icon "button" at bounding box center [149, 42] width 18 height 20
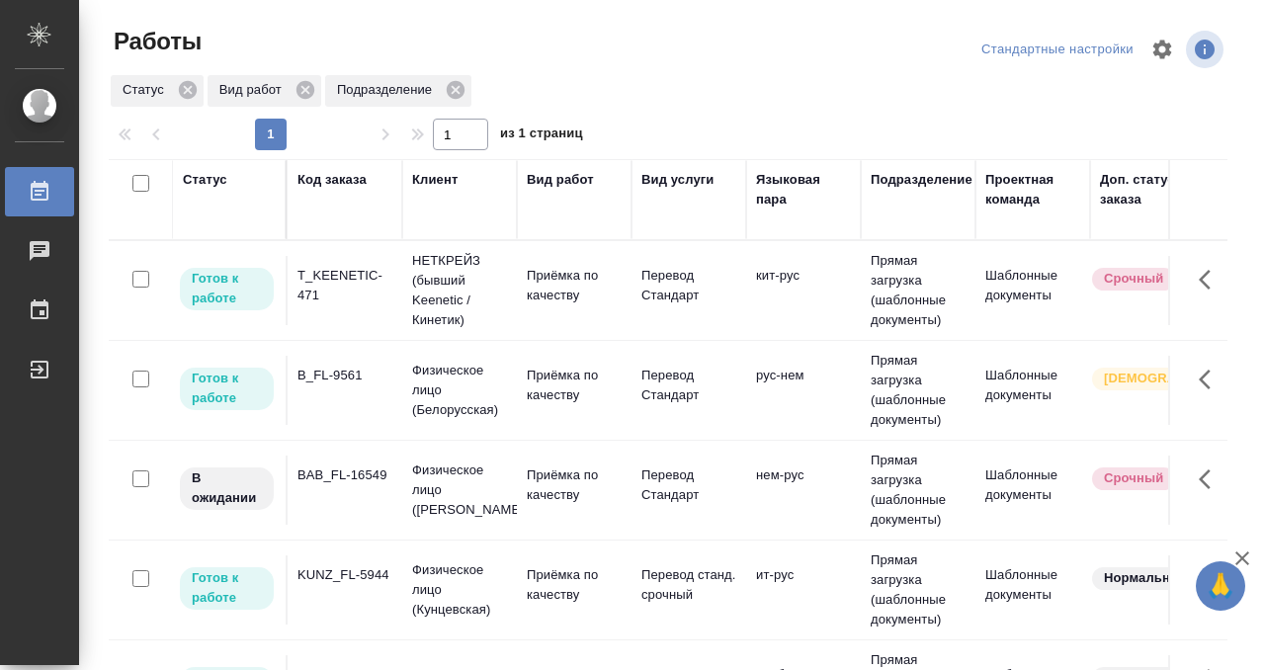
click at [354, 309] on td "T_KEENETIC-471" at bounding box center [345, 290] width 115 height 69
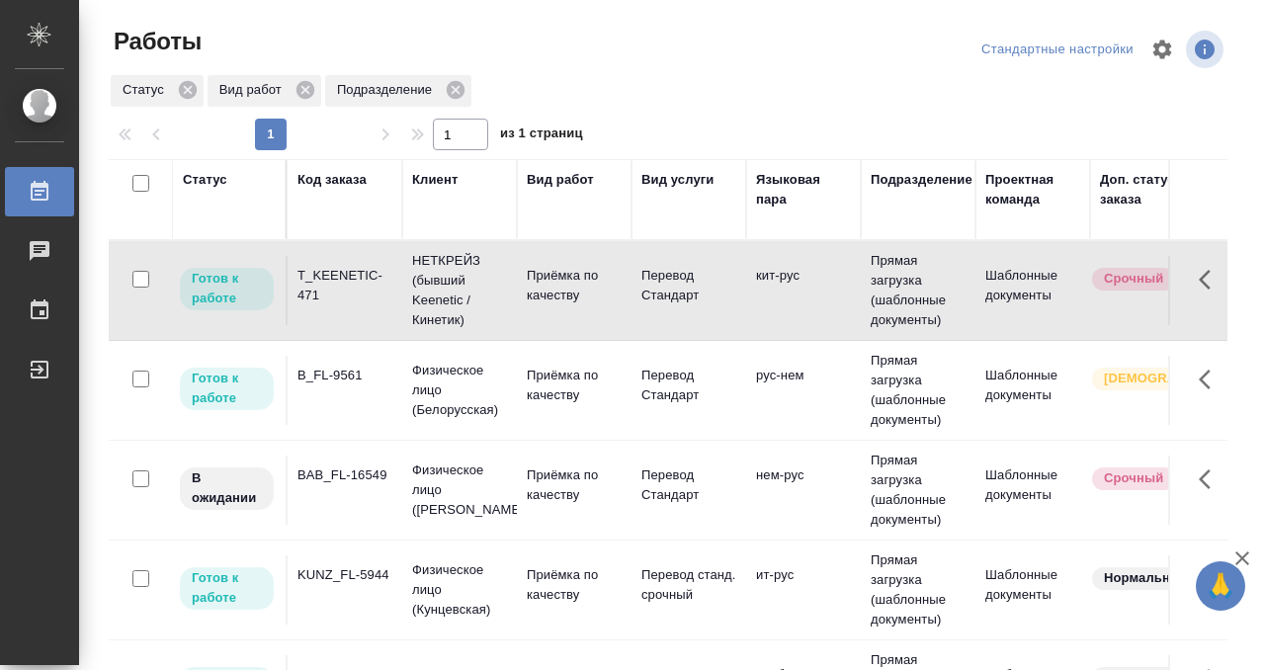
click at [354, 309] on td "T_KEENETIC-471" at bounding box center [345, 290] width 115 height 69
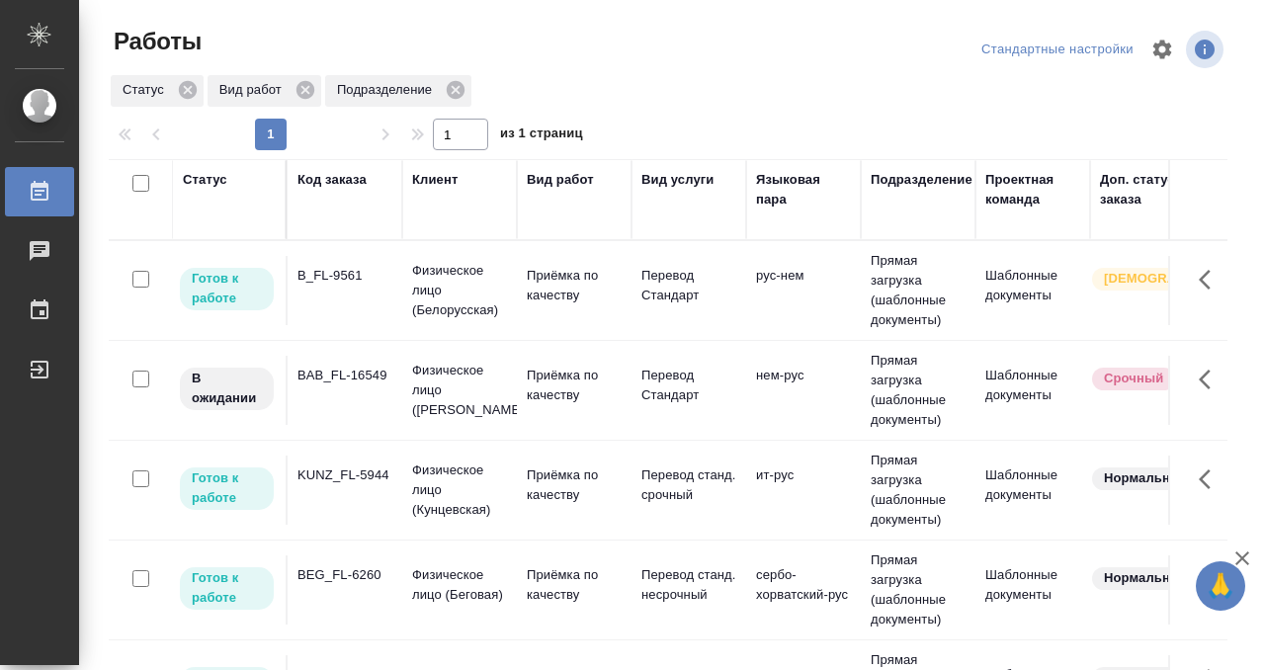
click at [197, 179] on div "Статус" at bounding box center [205, 180] width 44 height 20
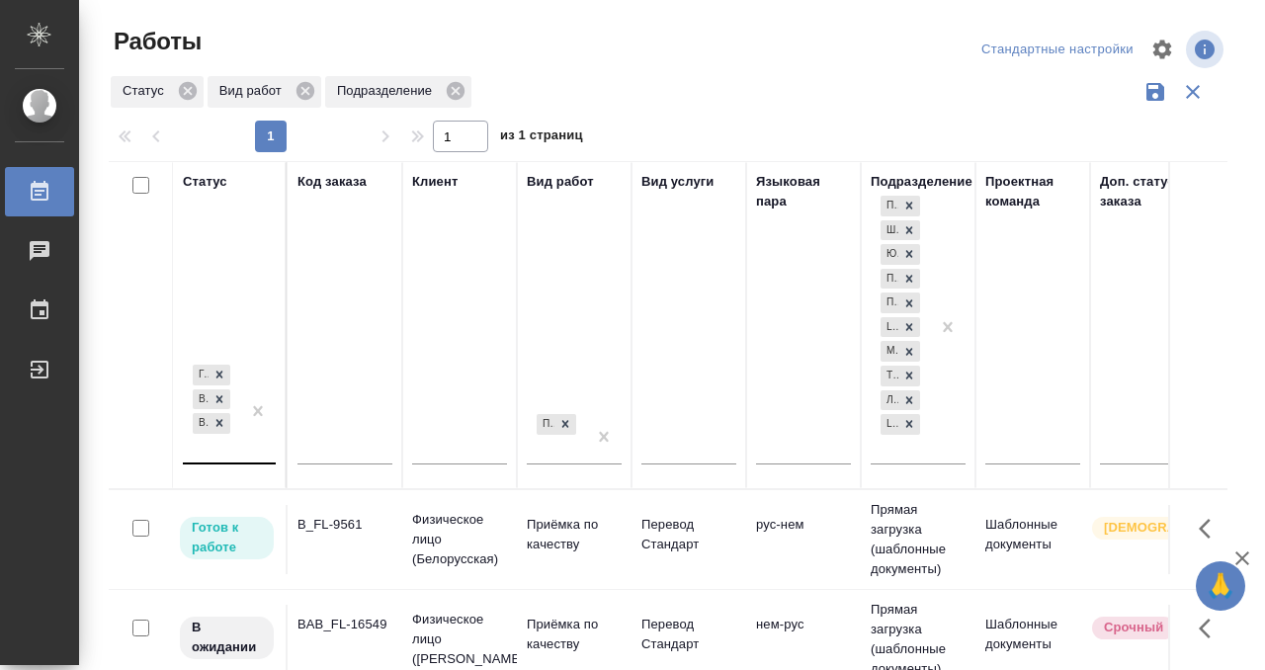
click at [210, 449] on div "Готов к работе В работе В ожидании" at bounding box center [211, 412] width 57 height 102
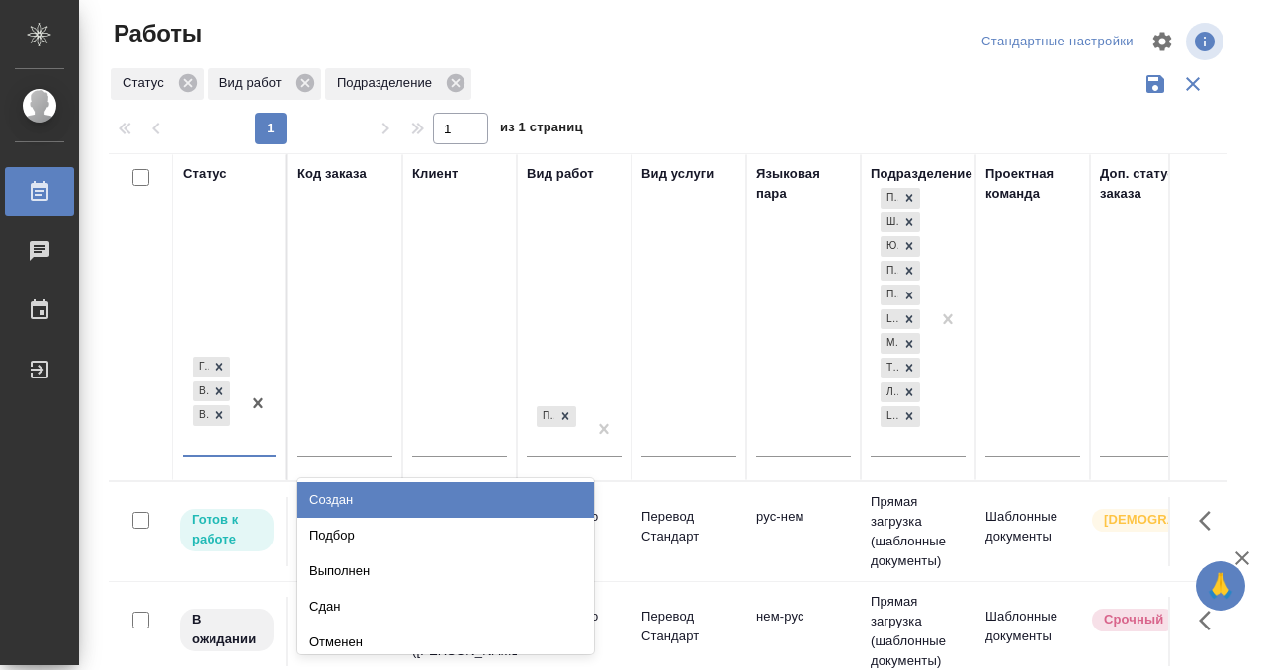
scroll to position [10, 0]
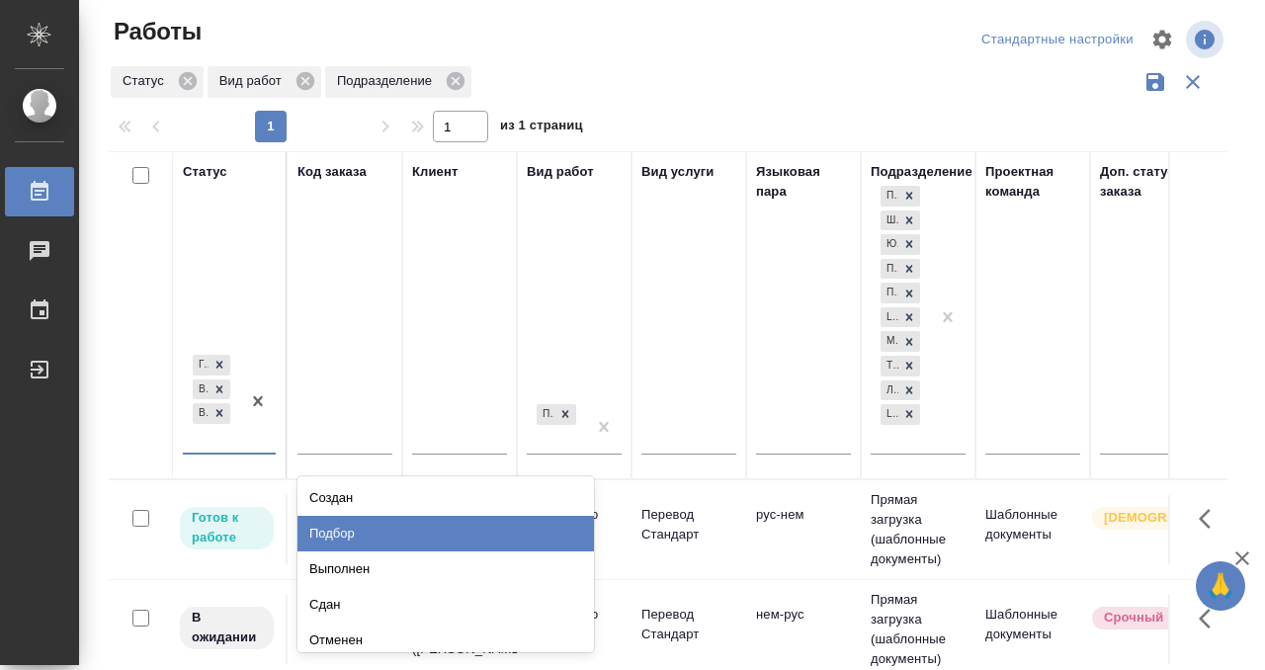
click at [328, 529] on div "Подбор" at bounding box center [446, 534] width 297 height 36
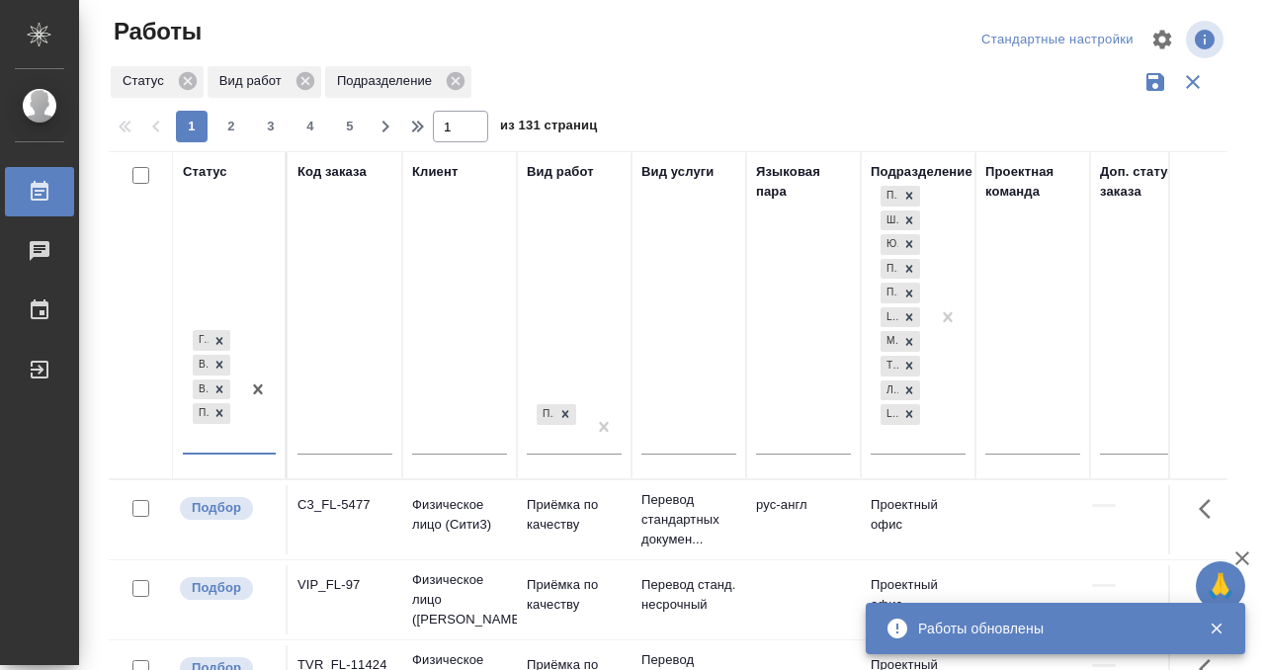
scroll to position [0, 1183]
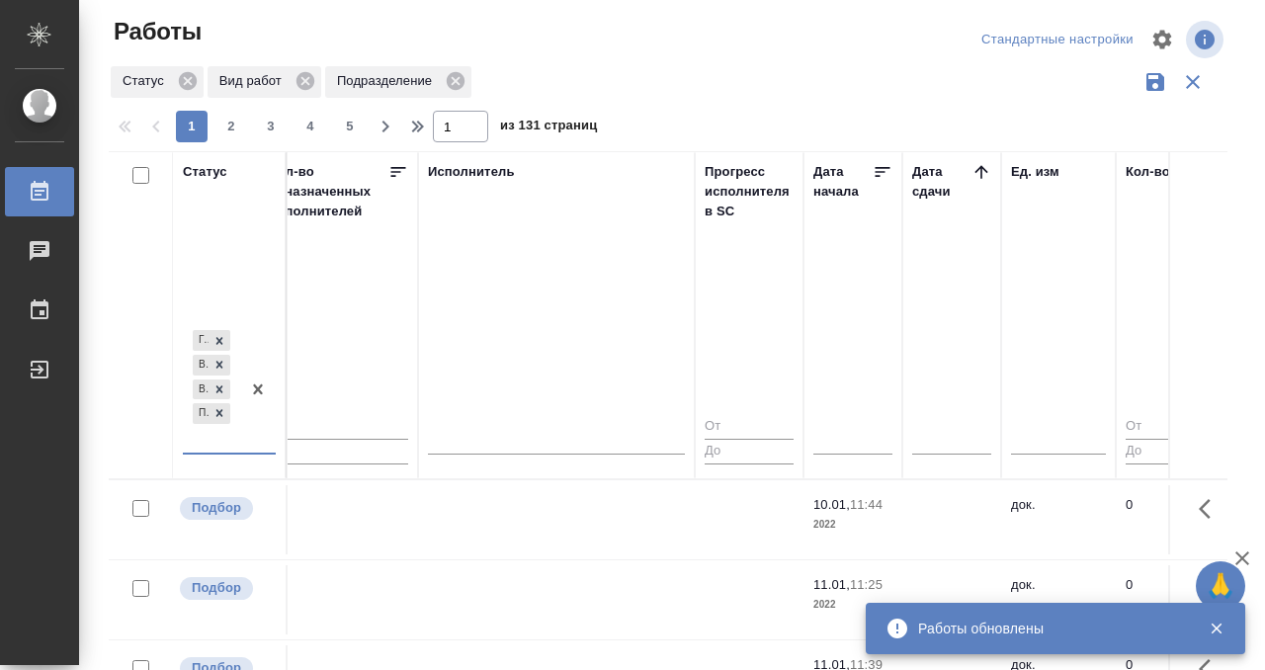
click at [982, 162] on icon at bounding box center [982, 172] width 20 height 20
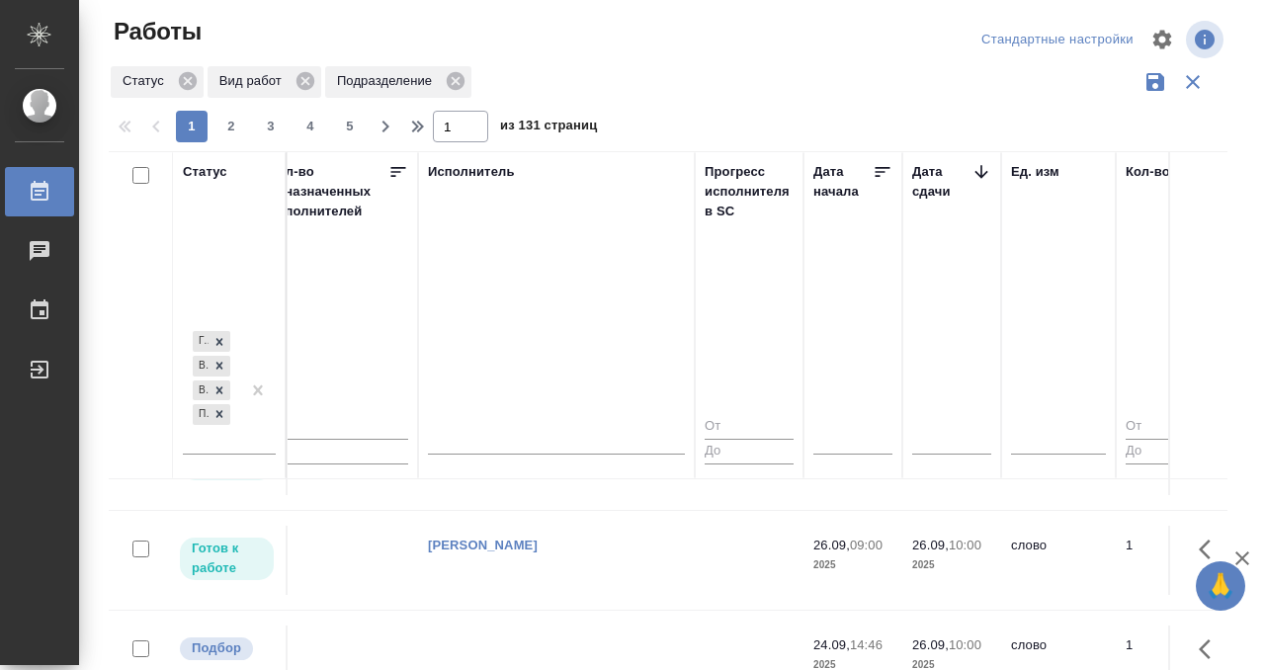
scroll to position [495, 1183]
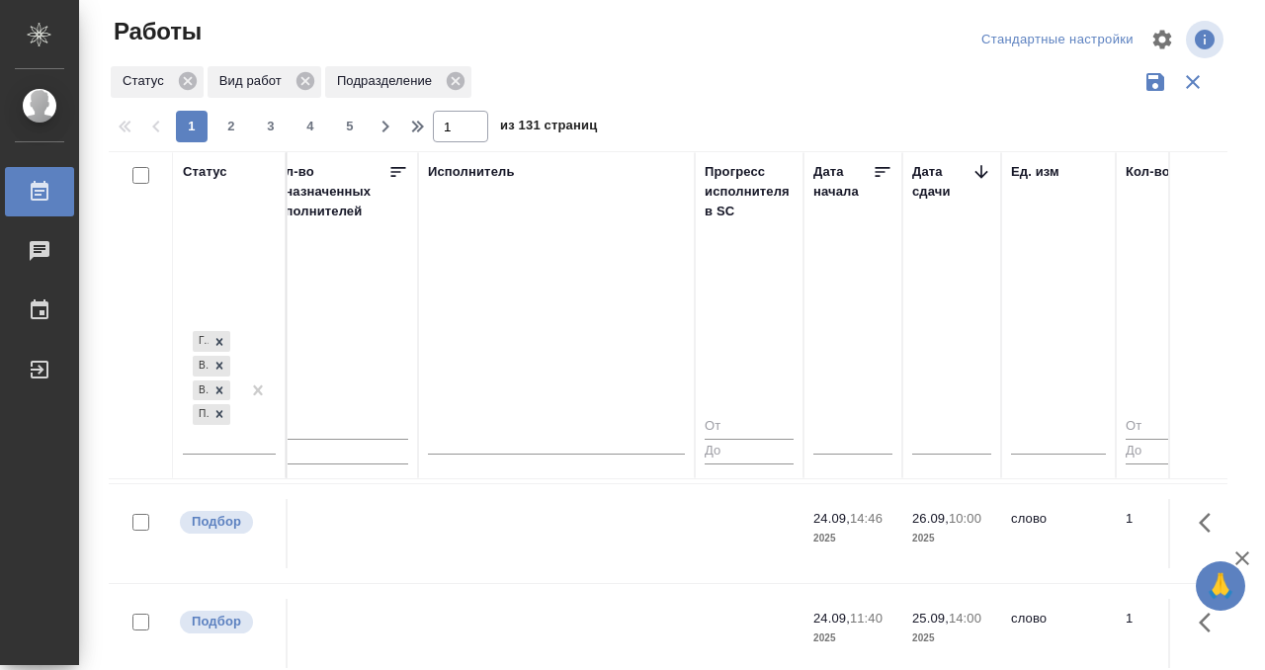
click at [580, 537] on td at bounding box center [556, 533] width 277 height 69
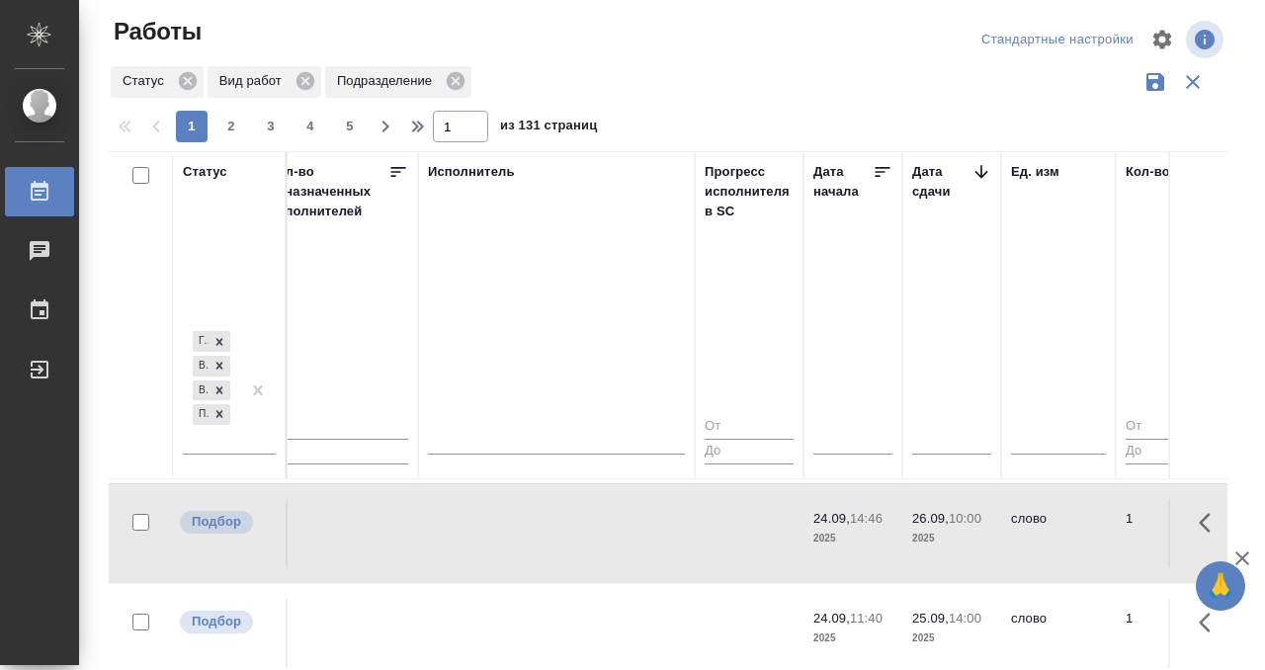
click at [580, 537] on td at bounding box center [556, 533] width 277 height 69
click at [600, 614] on td at bounding box center [556, 633] width 277 height 69
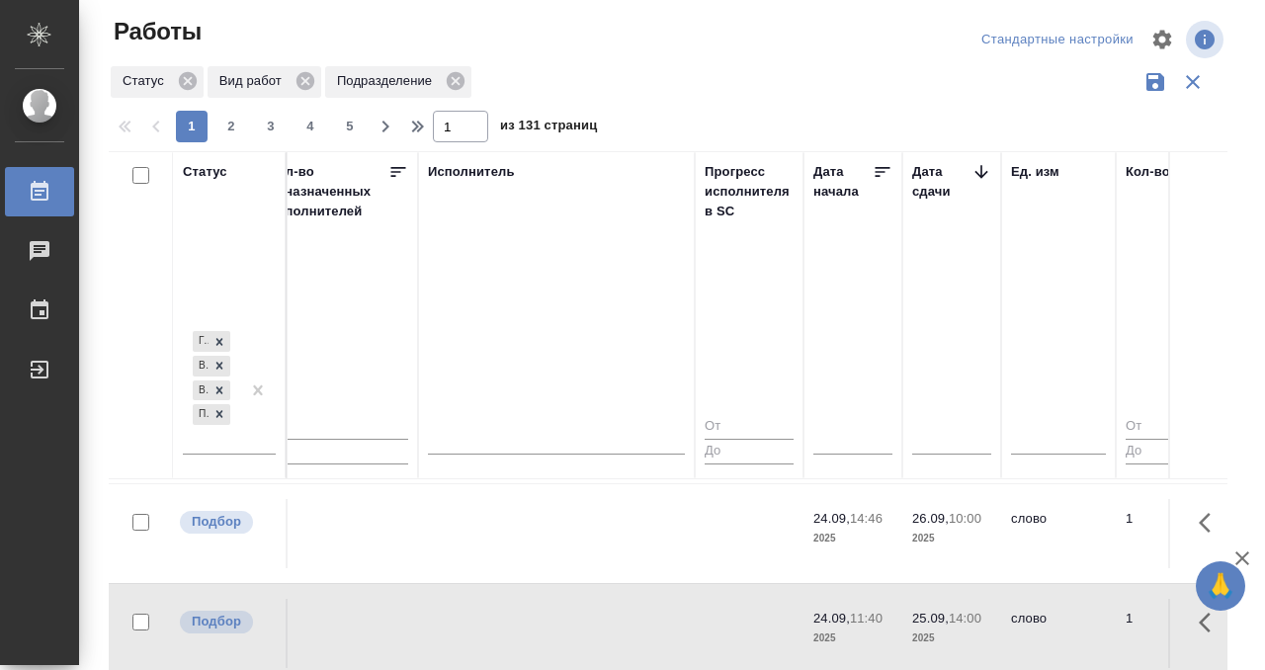
click at [600, 614] on td at bounding box center [556, 633] width 277 height 69
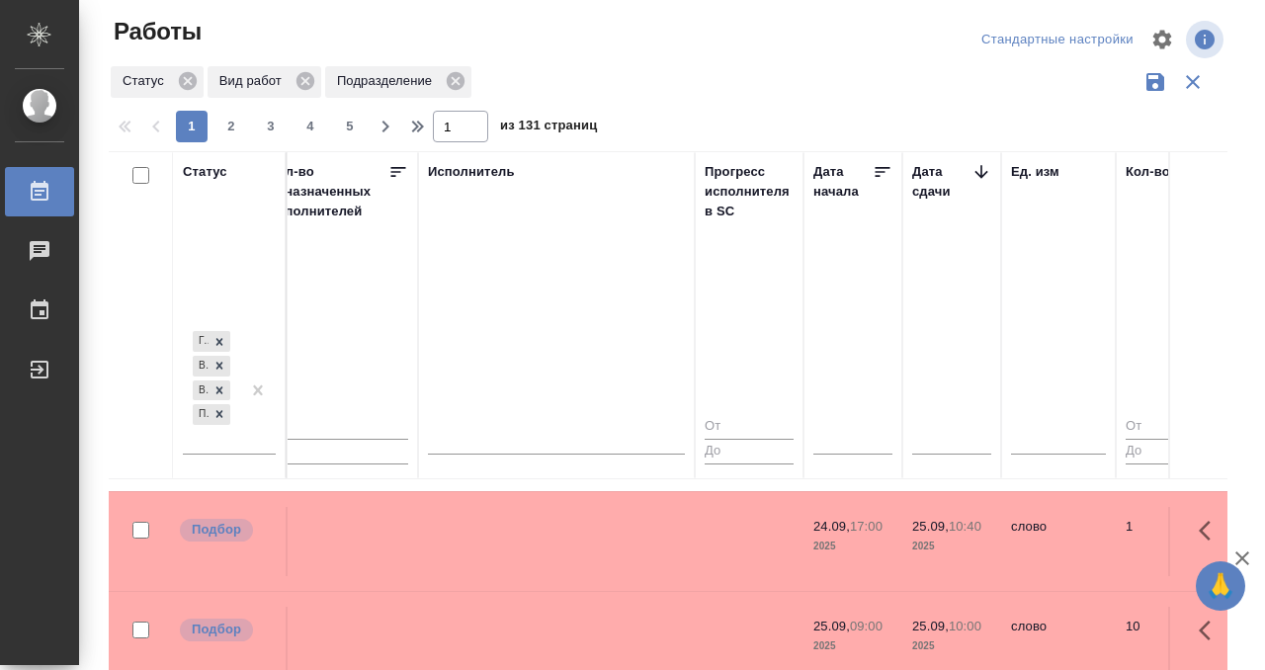
scroll to position [893, 1183]
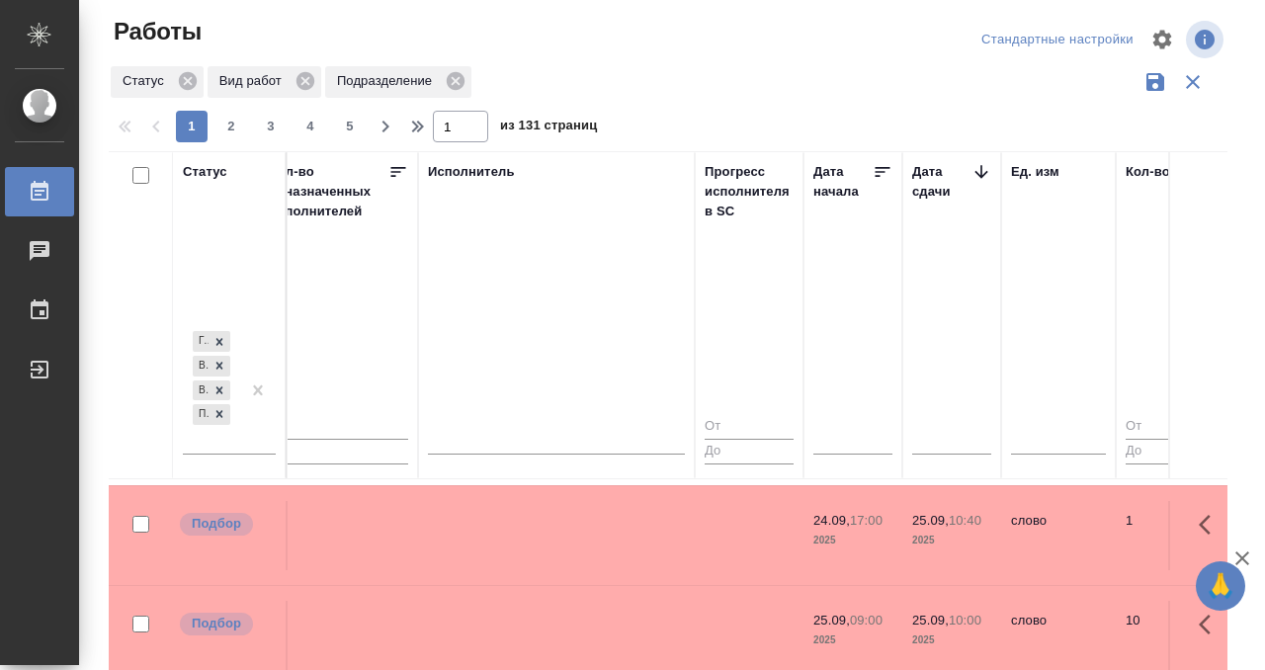
click at [616, 502] on td at bounding box center [556, 535] width 277 height 69
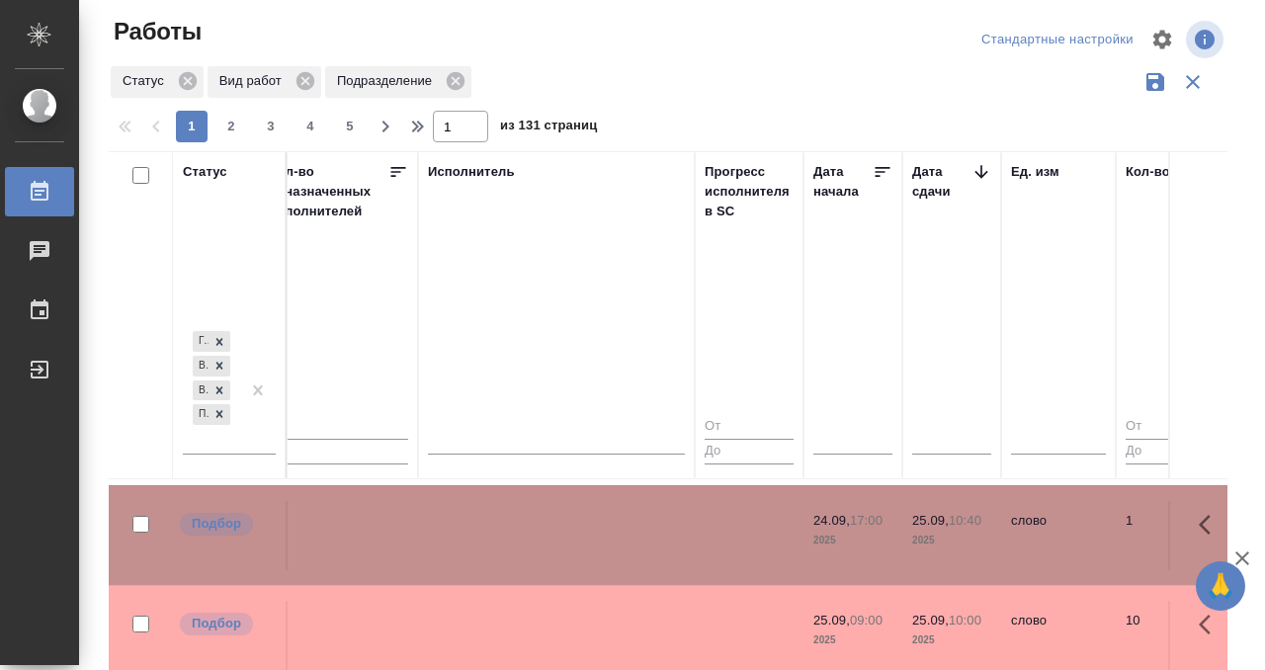
click at [616, 502] on td at bounding box center [556, 535] width 277 height 69
click at [662, 619] on td at bounding box center [556, 635] width 277 height 69
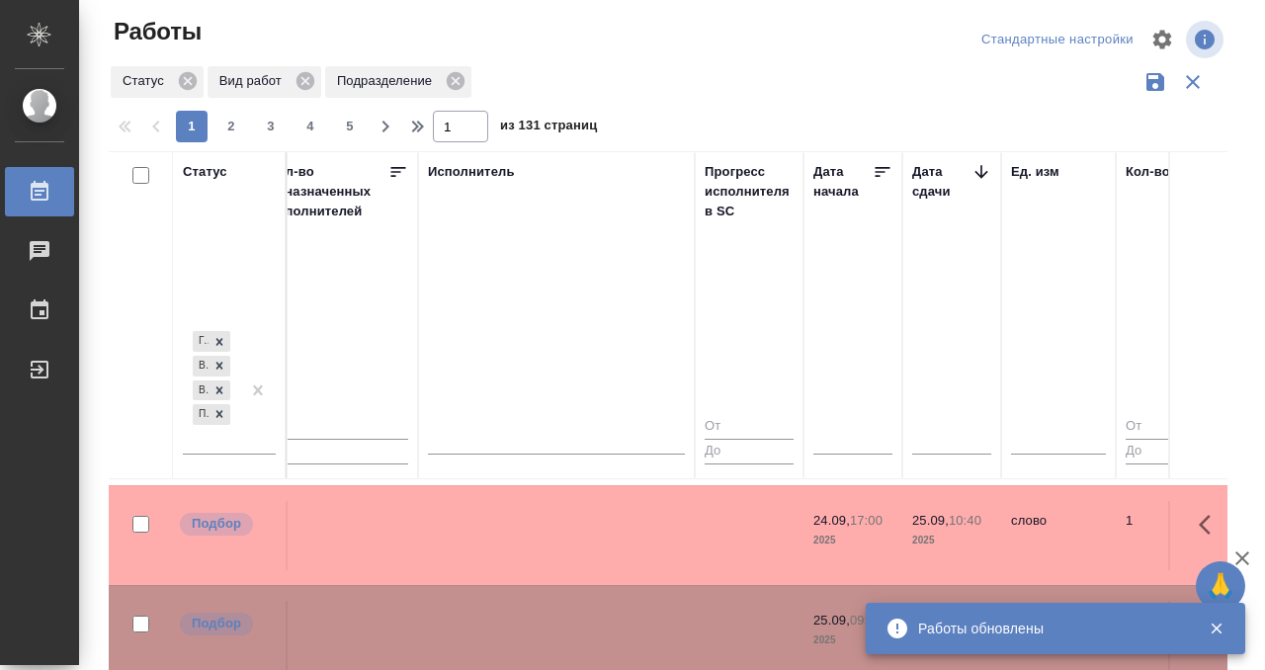
click at [679, 619] on td at bounding box center [556, 635] width 277 height 69
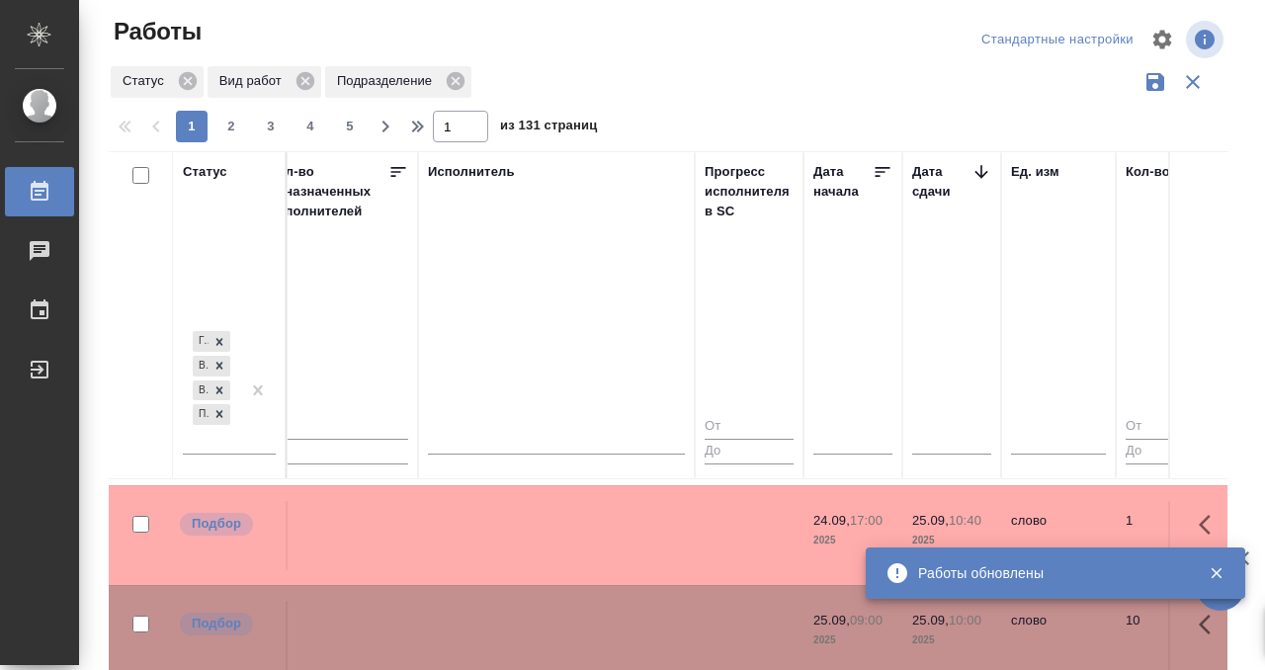
click at [590, 511] on div at bounding box center [556, 511] width 257 height 0
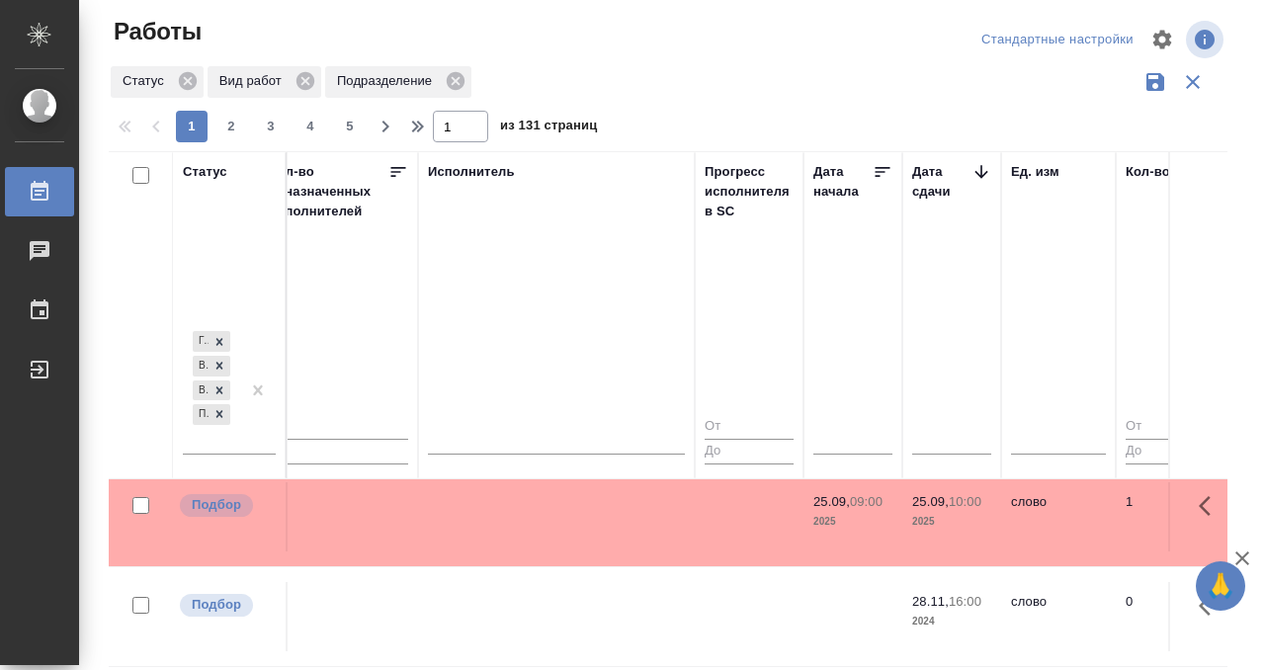
scroll to position [1206, 1183]
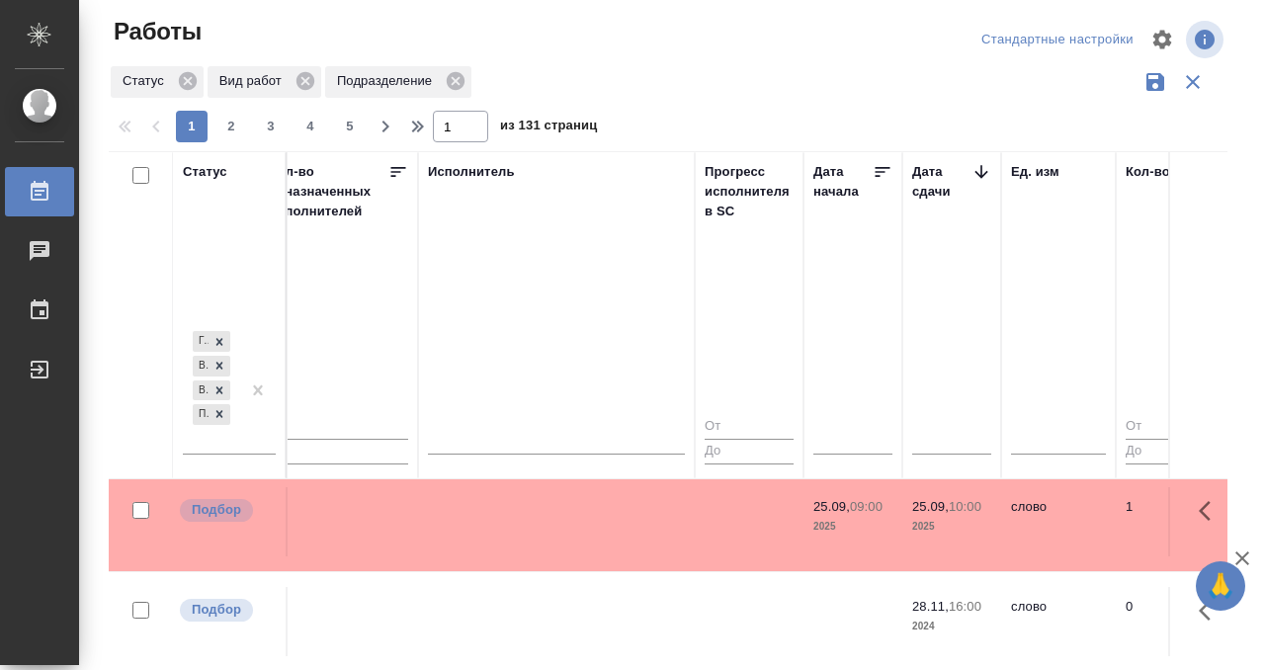
click at [599, 532] on td at bounding box center [556, 521] width 277 height 69
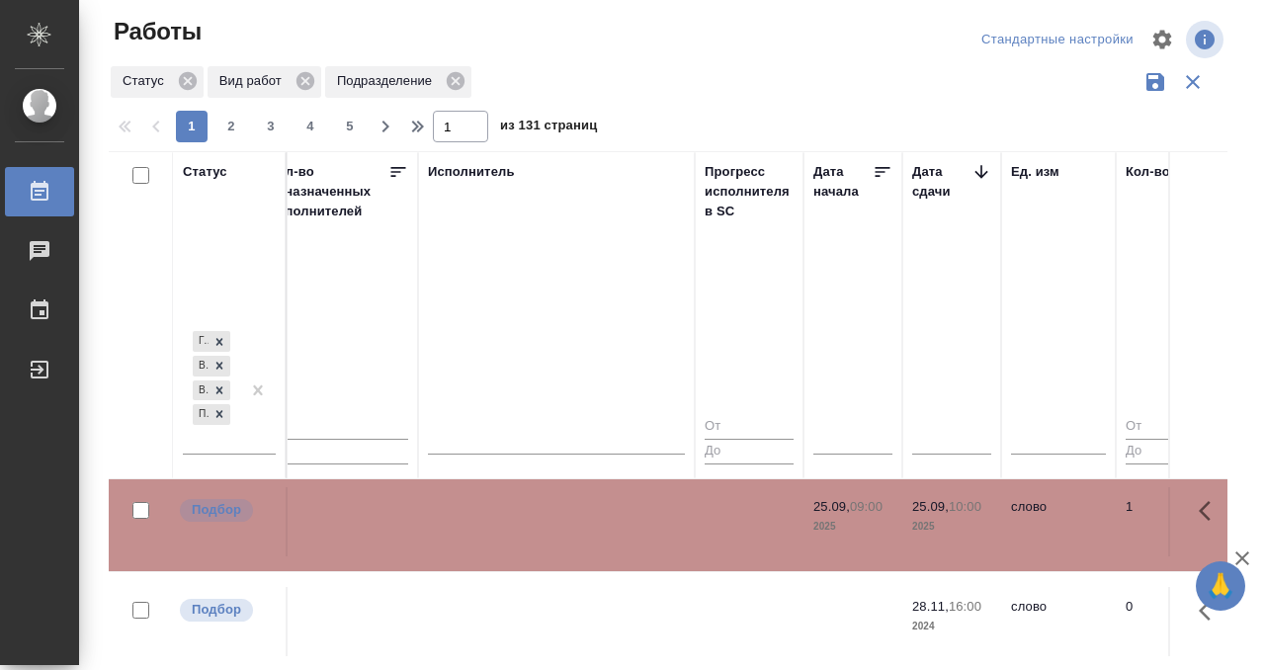
click at [599, 532] on td at bounding box center [556, 521] width 277 height 69
click at [45, 180] on icon at bounding box center [40, 192] width 24 height 24
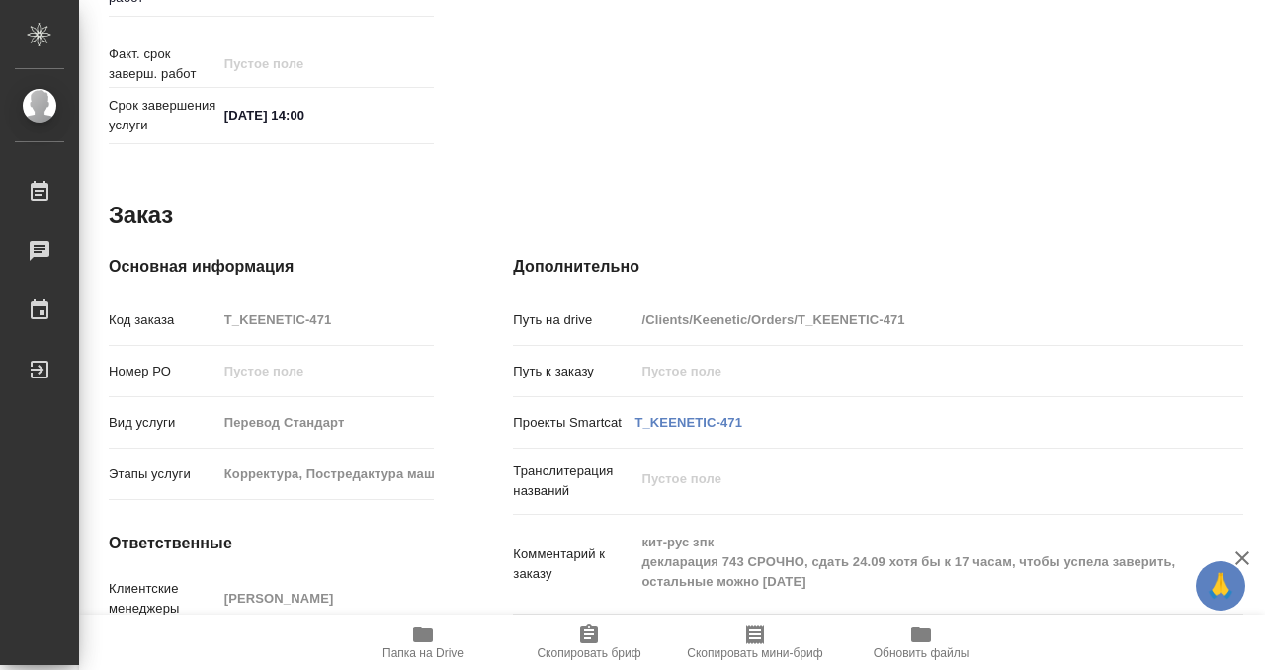
scroll to position [977, 0]
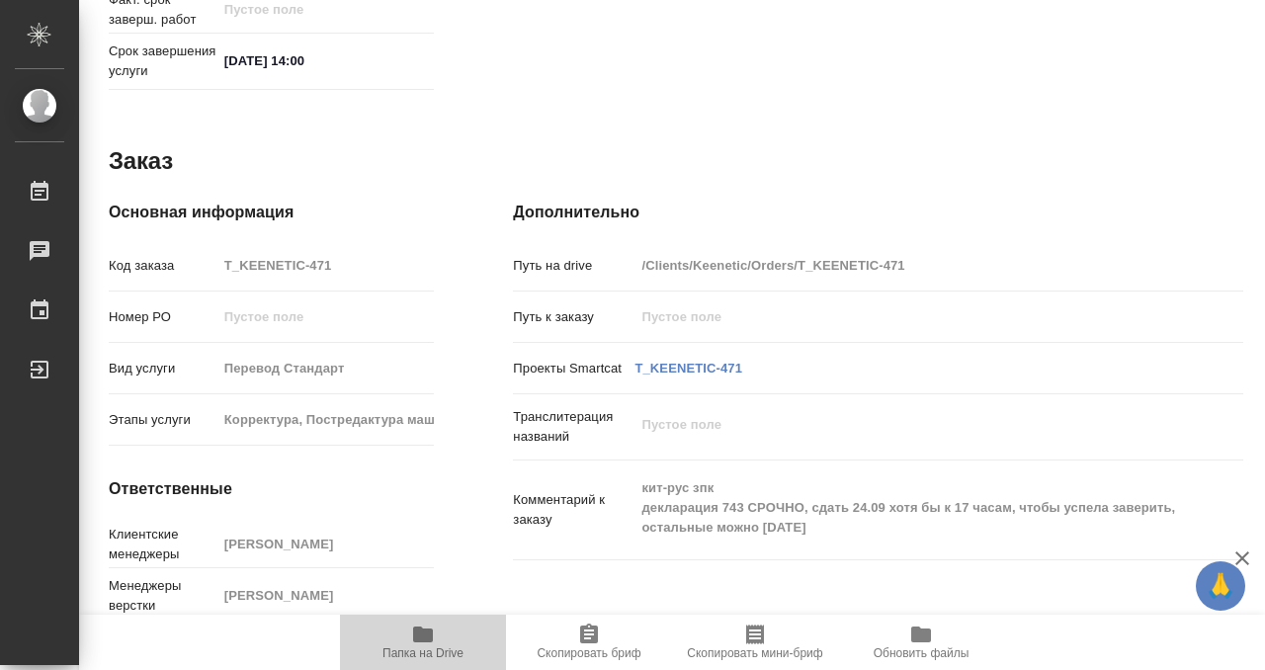
click at [423, 633] on icon "button" at bounding box center [423, 635] width 20 height 16
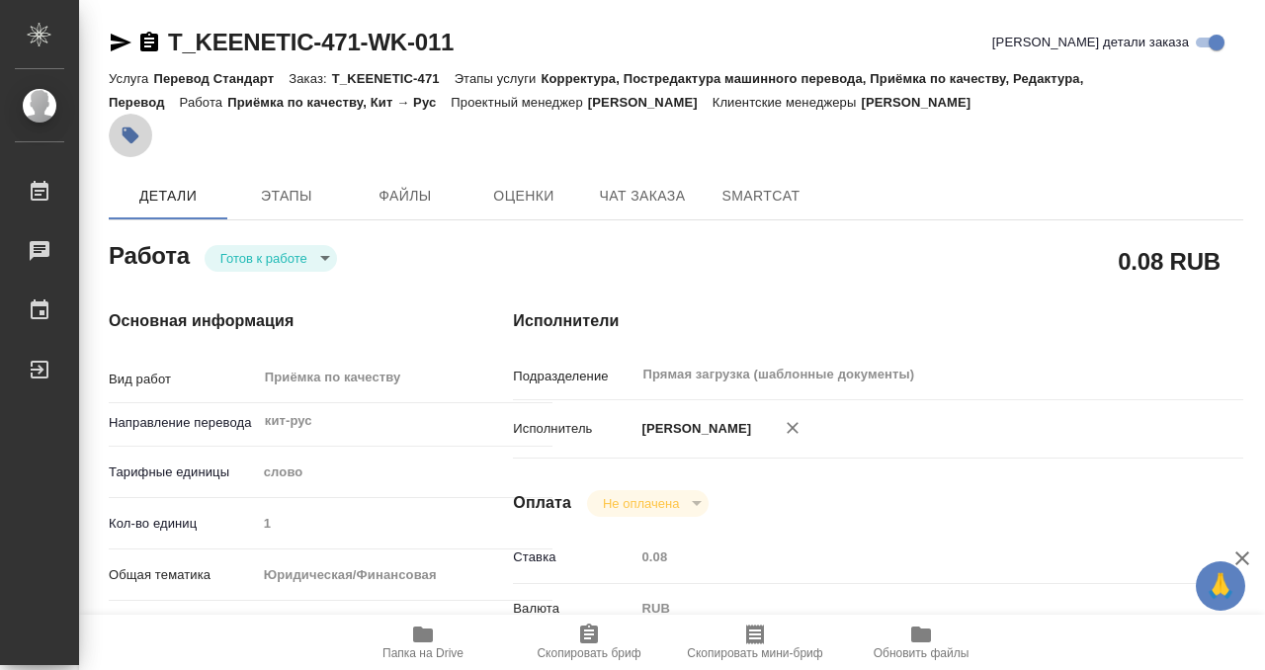
click at [120, 122] on button "button" at bounding box center [130, 135] width 43 height 43
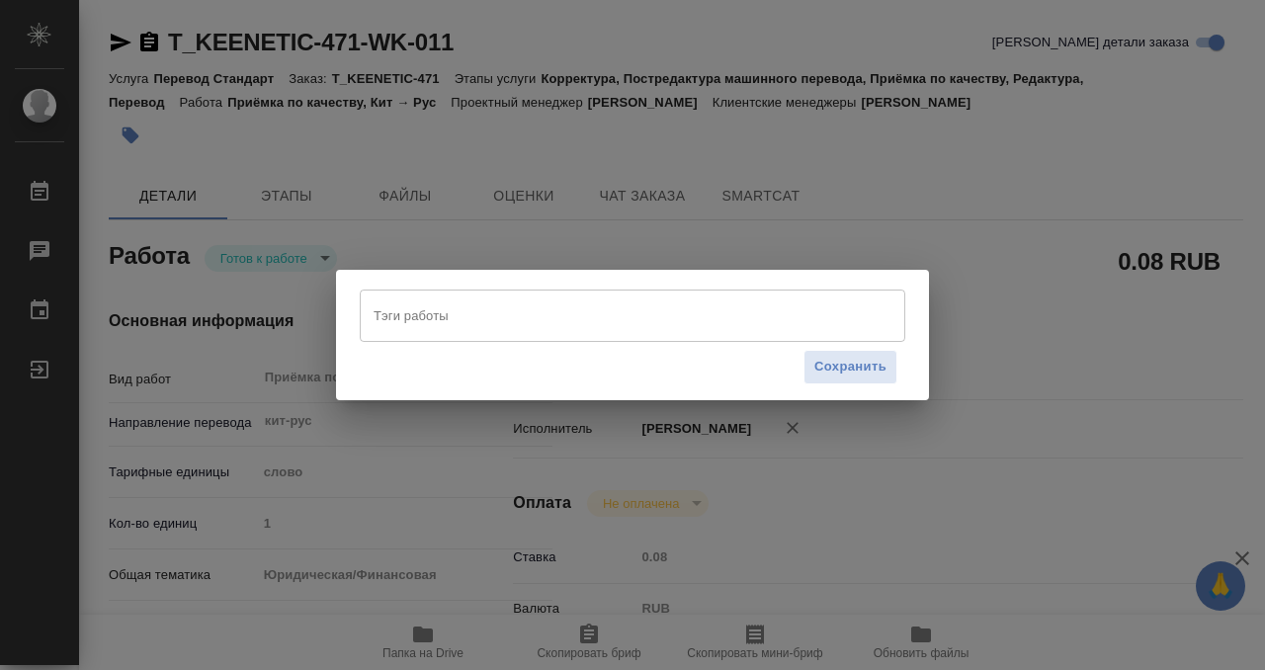
click at [403, 324] on input "Тэги работы" at bounding box center [614, 316] width 490 height 34
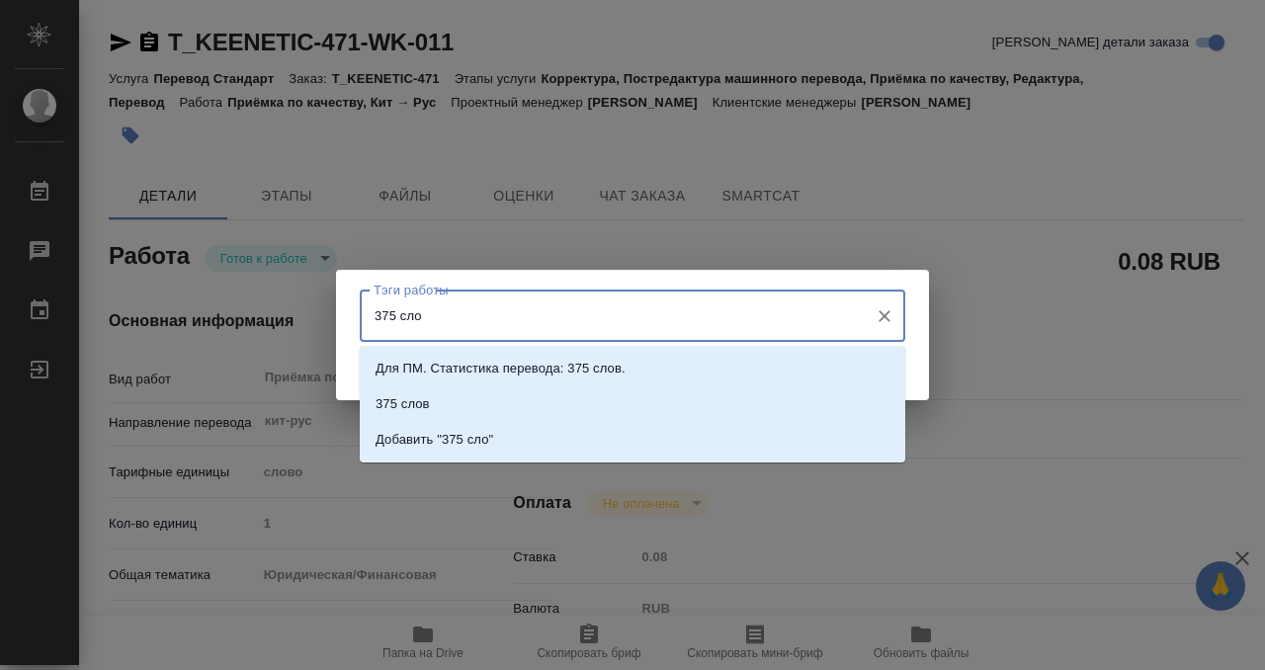
type input "375 слов"
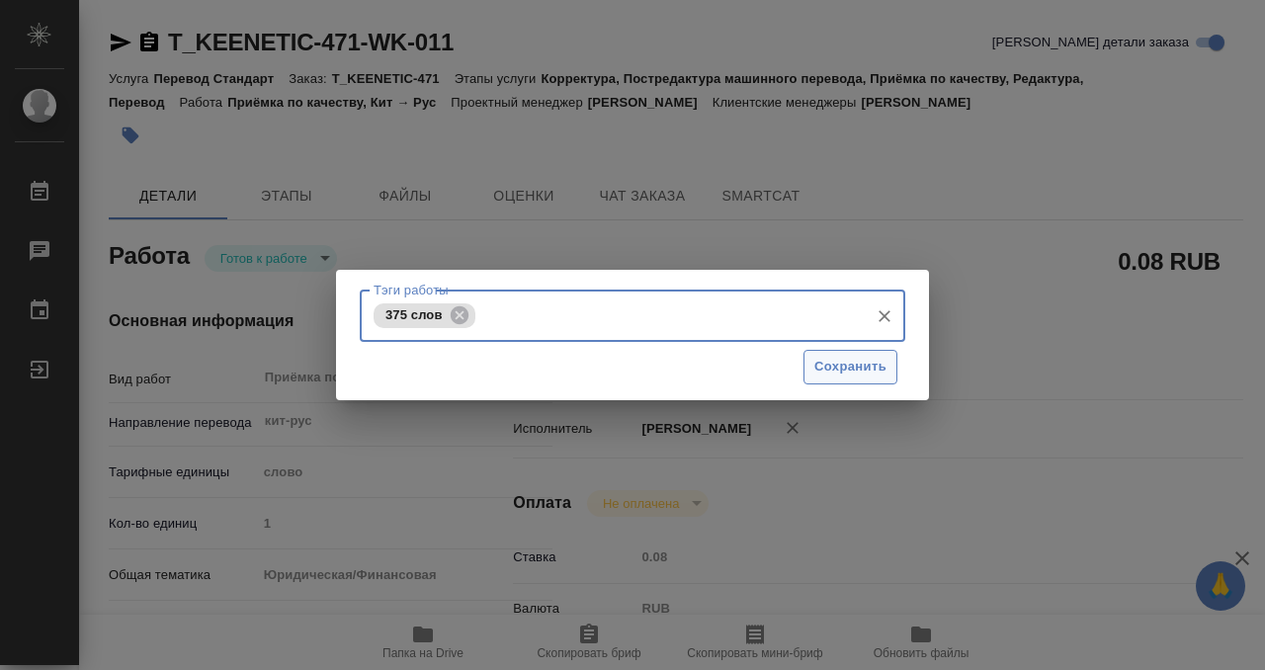
click at [873, 368] on span "Сохранить" at bounding box center [850, 367] width 72 height 23
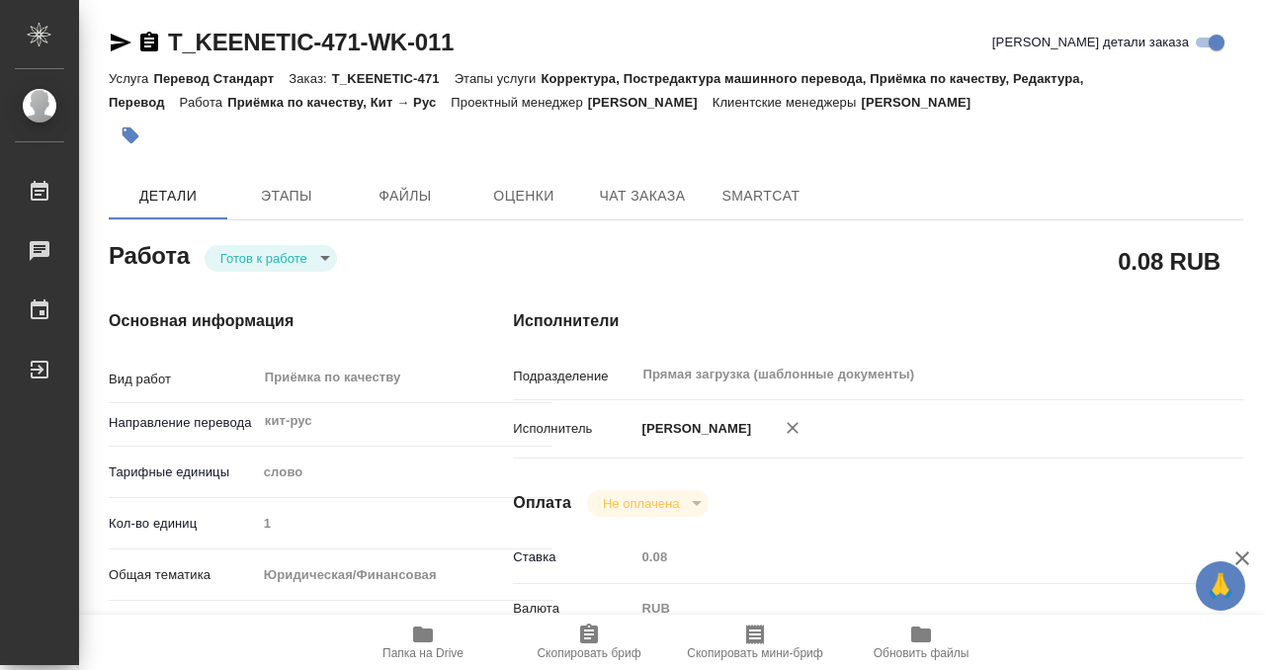
type input "readyForWork"
type input "кит-рус"
type input "5a8b1489cc6b4906c91bfd90"
type input "1"
type input "yr-fn"
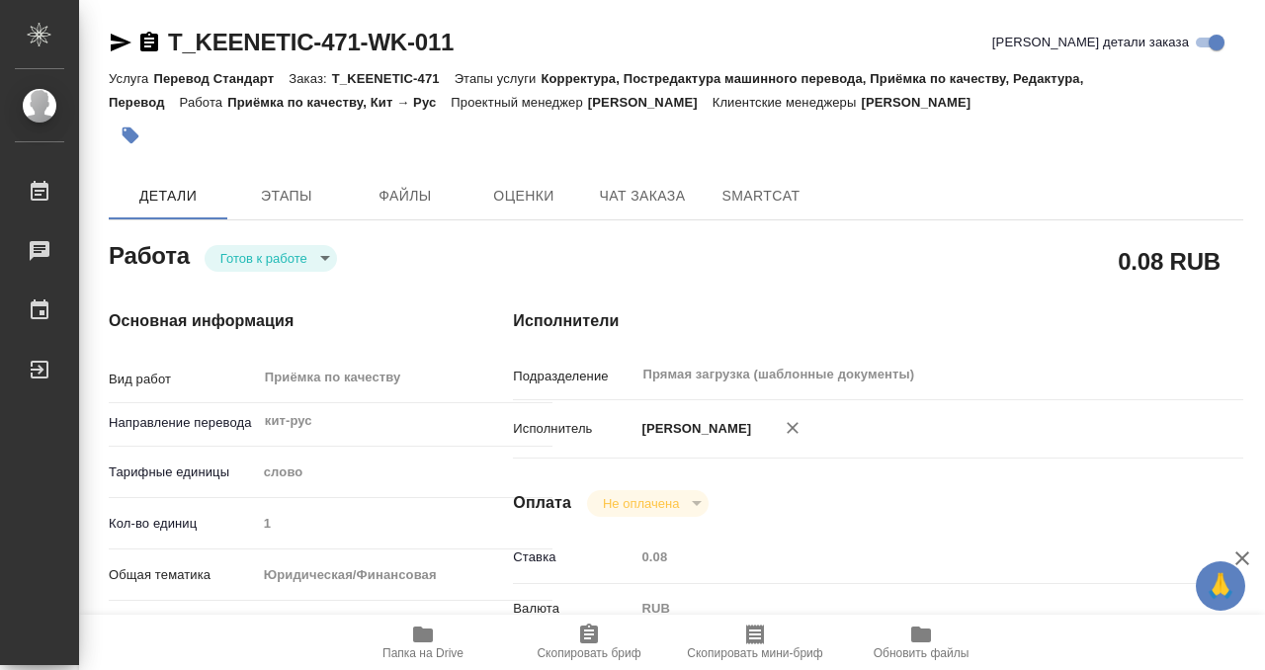
type input "5f647205b73bc97568ca66c0"
checkbox input "true"
type input "[DATE] 11:40"
type input "[DATE] 17:00"
type input "25.09.2025 14:00"
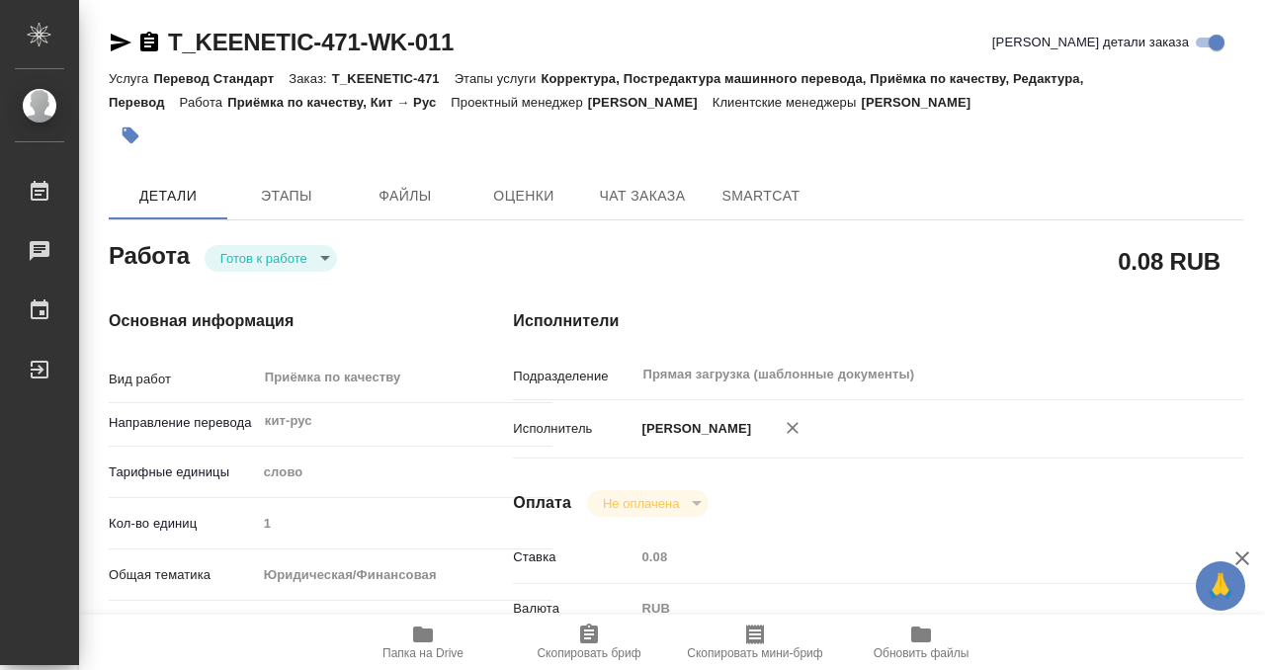
type input "Прямая загрузка (шаблонные документы)"
type input "notPayed"
type input "0.08"
type input "RUB"
type input "Кобзева Елизавета"
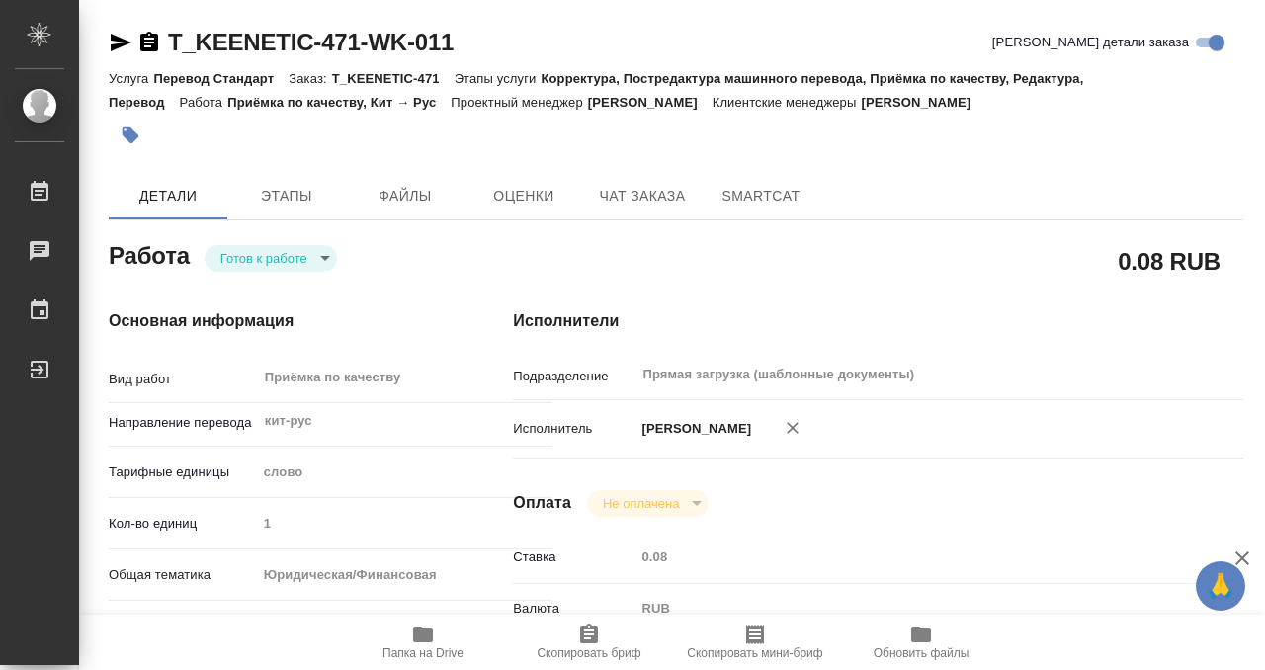
type input "T_KEENETIC-471"
type input "Перевод Стандарт"
type input "Корректура, Постредактура машинного перевода, Приёмка по качеству, Редактура, П…"
type input "[PERSON_NAME]"
type input "Оксютович Ирина"
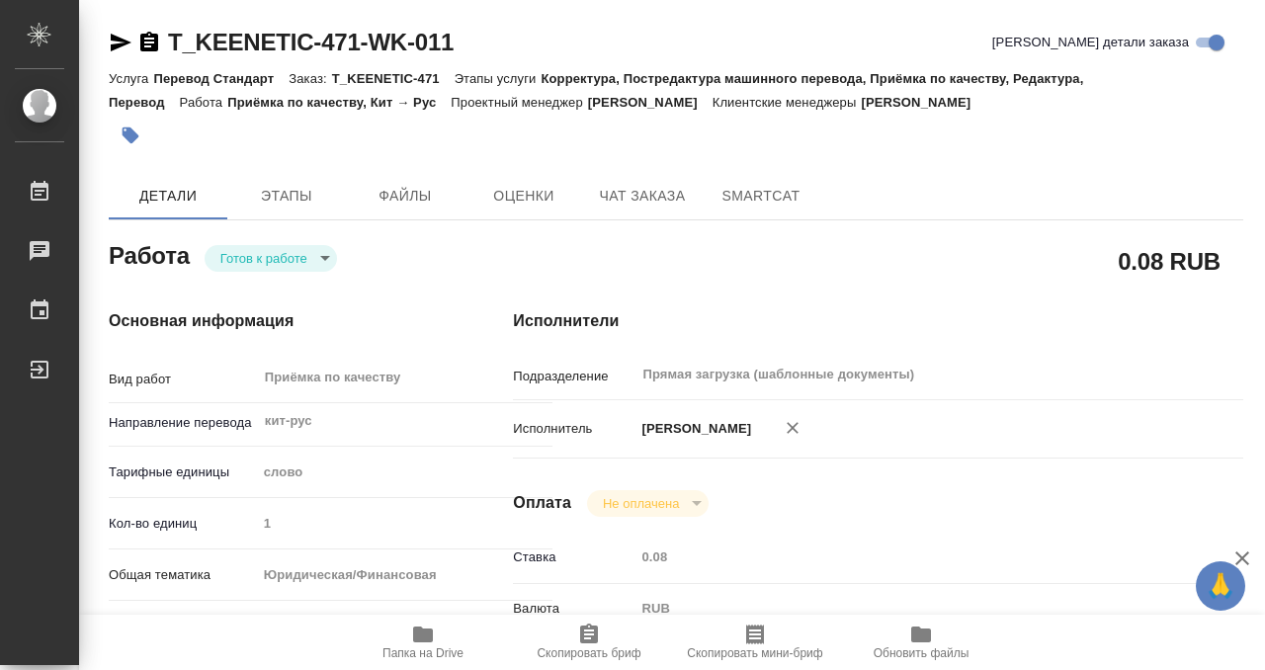
type input "/Clients/Keenetic/Orders/T_KEENETIC-471"
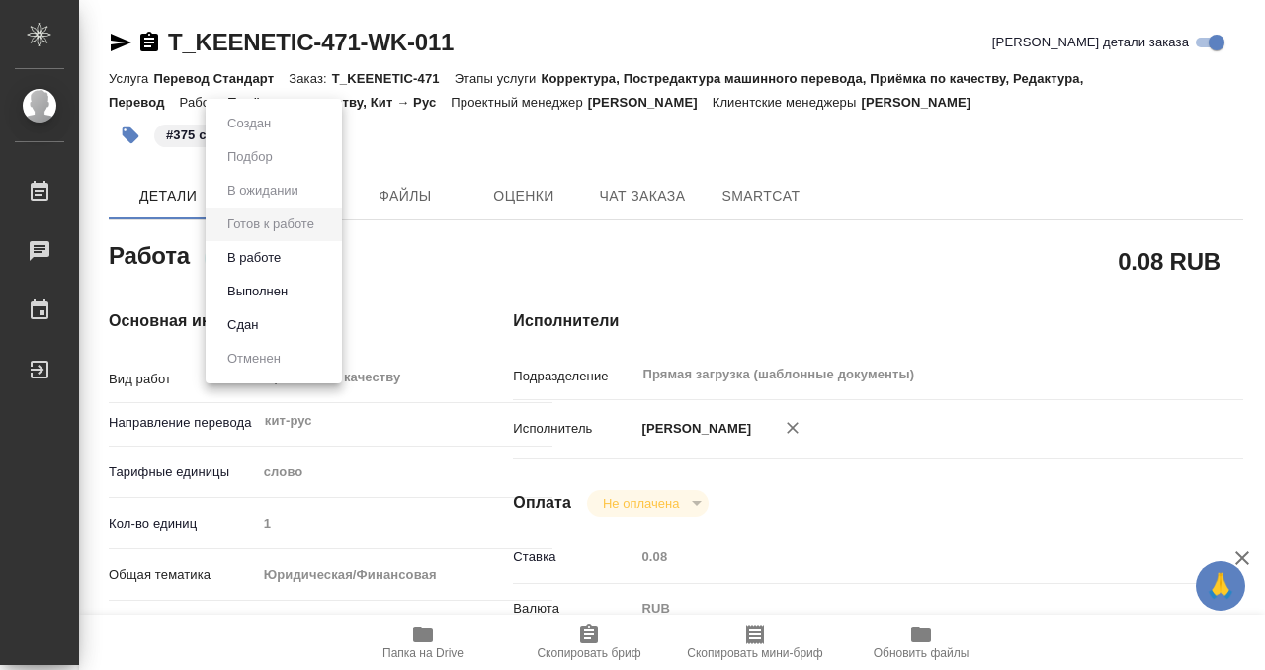
click at [290, 266] on body "🙏 .cls-1 fill:#fff; AWATERA Kobzeva Elizaveta Работы 0 Чаты График Выйти T_KEEN…" at bounding box center [632, 335] width 1265 height 670
click at [298, 294] on li "Выполнен" at bounding box center [274, 292] width 136 height 34
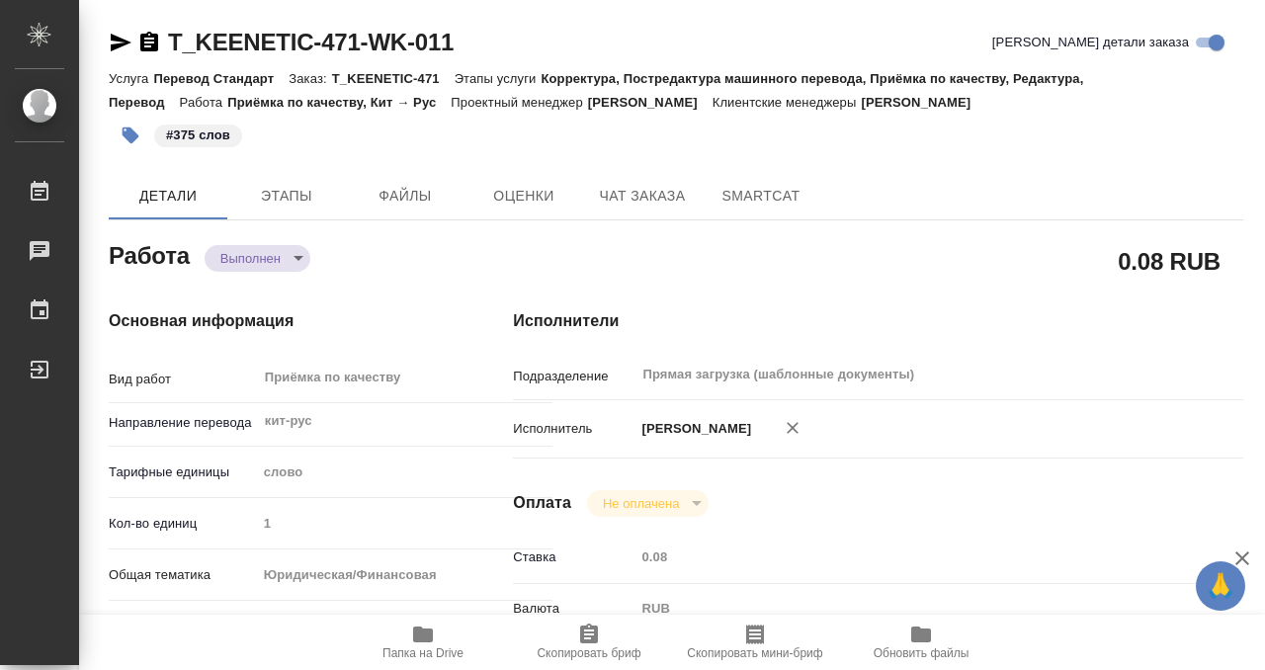
type textarea "x"
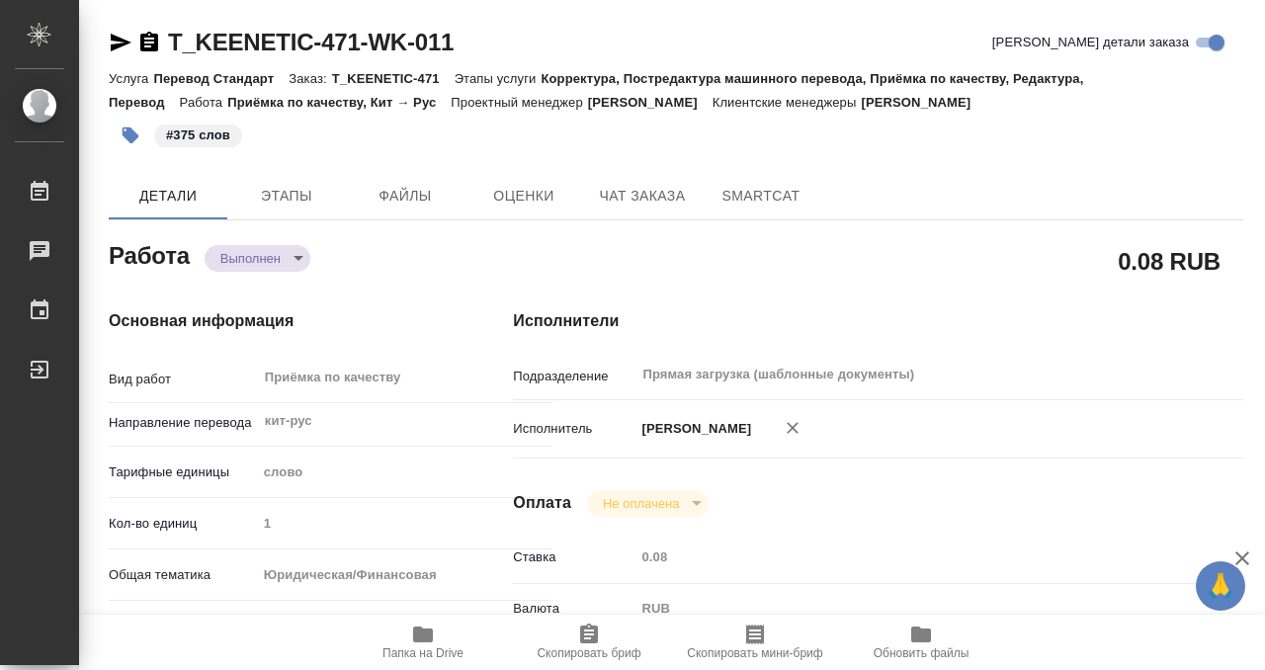
type textarea "x"
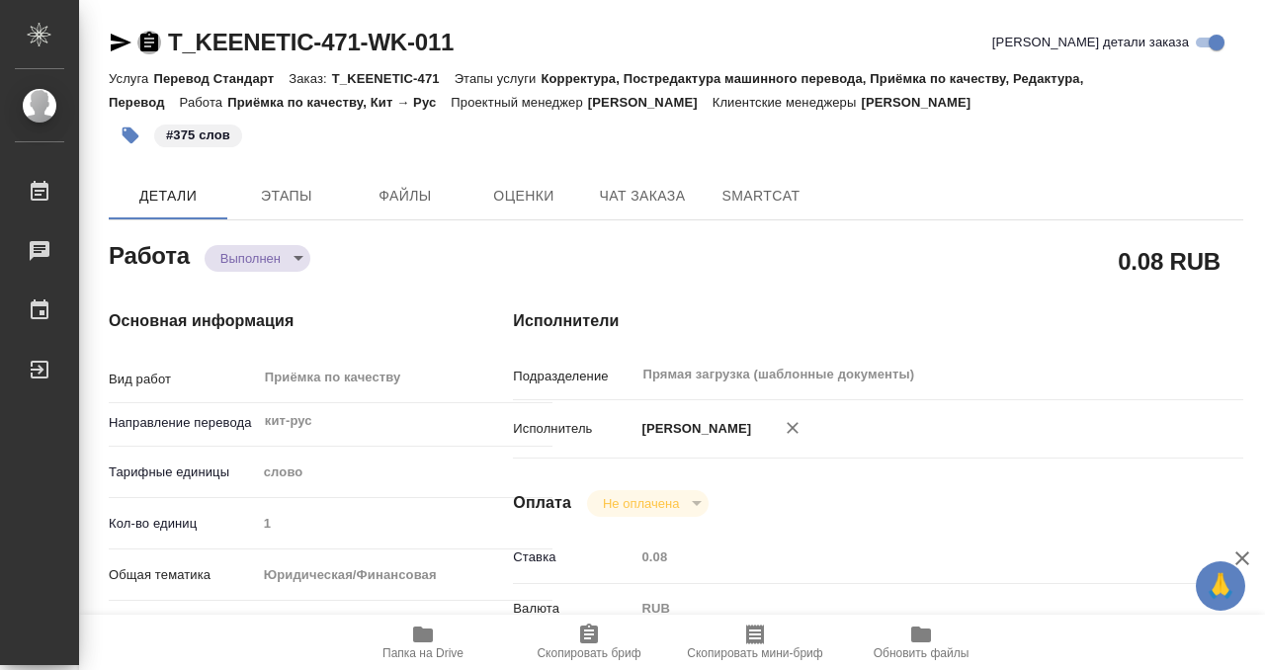
click at [158, 35] on icon "button" at bounding box center [149, 43] width 24 height 24
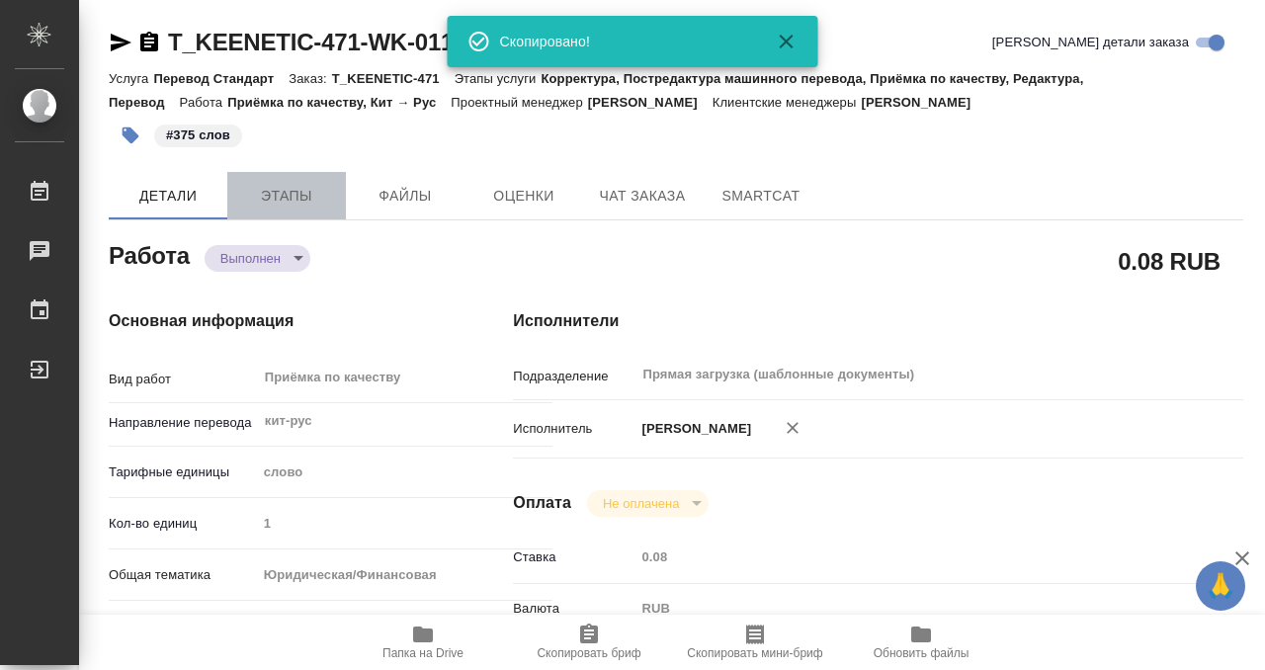
click at [293, 178] on button "Этапы" at bounding box center [286, 195] width 119 height 47
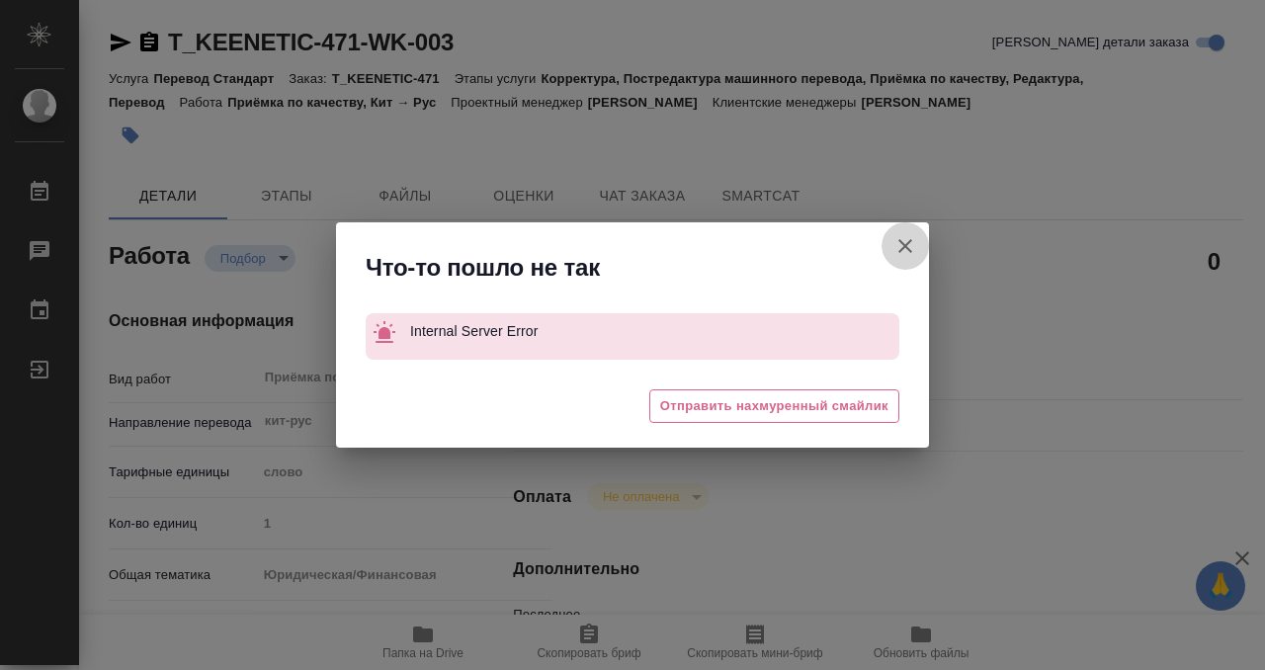
click at [920, 247] on button "[PERSON_NAME] детали заказа" at bounding box center [905, 245] width 47 height 47
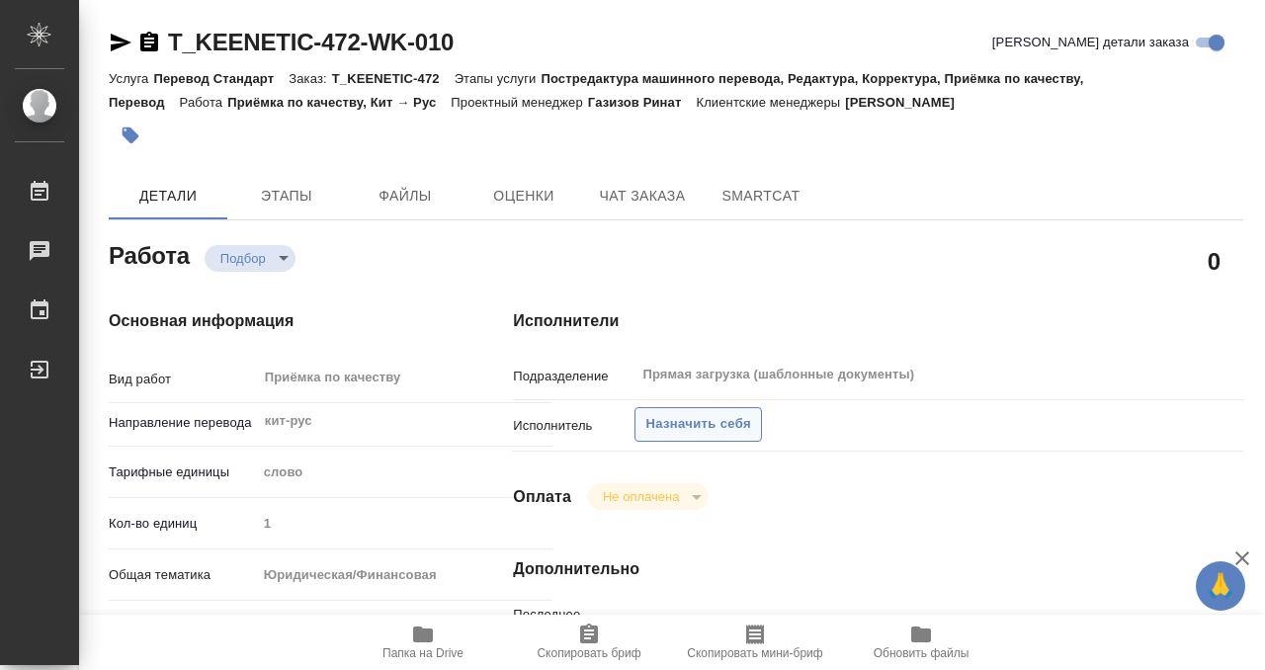
click at [743, 411] on button "Назначить себя" at bounding box center [698, 424] width 127 height 35
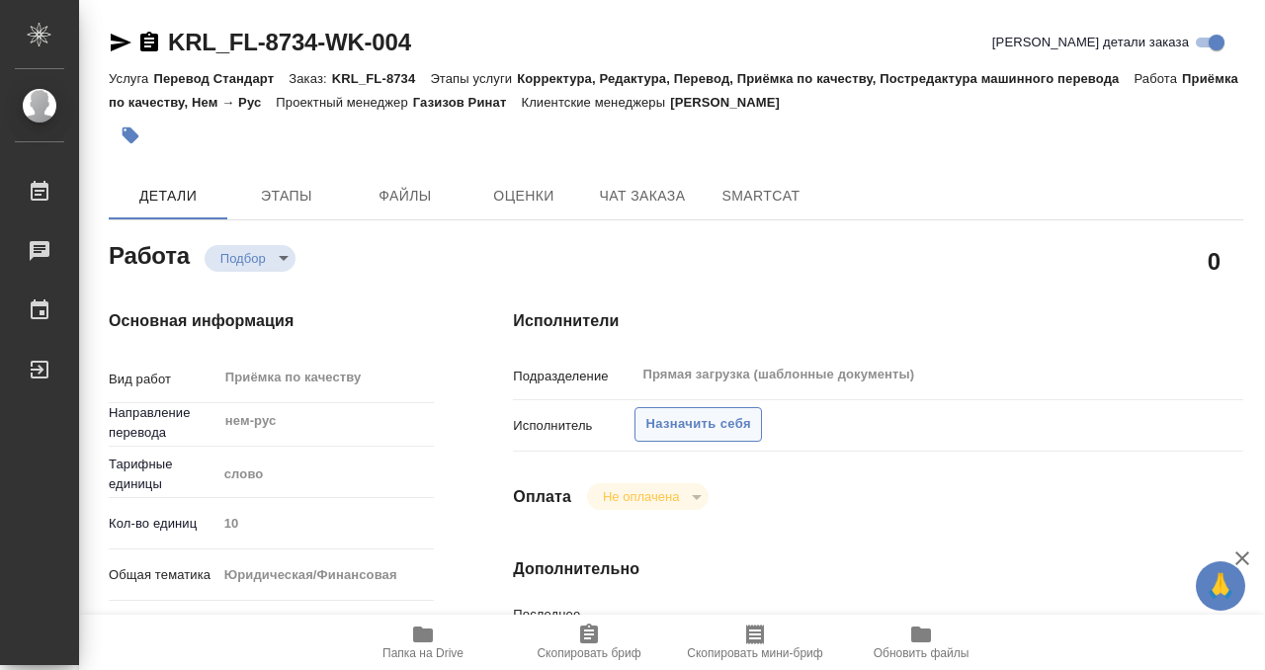
click at [719, 423] on span "Назначить себя" at bounding box center [697, 424] width 105 height 23
click at [686, 433] on span "Назначить себя" at bounding box center [697, 424] width 105 height 23
